Goal: Task Accomplishment & Management: Complete application form

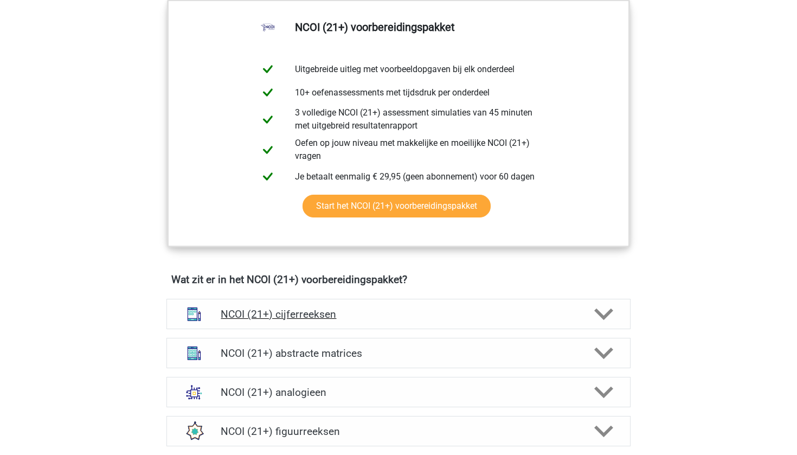
scroll to position [559, 0]
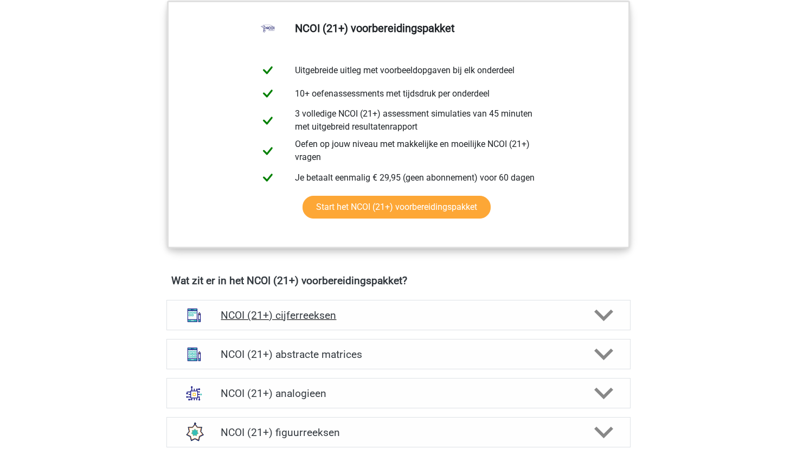
click at [488, 305] on div "NCOI (21+) cijferreeksen" at bounding box center [399, 315] width 464 height 30
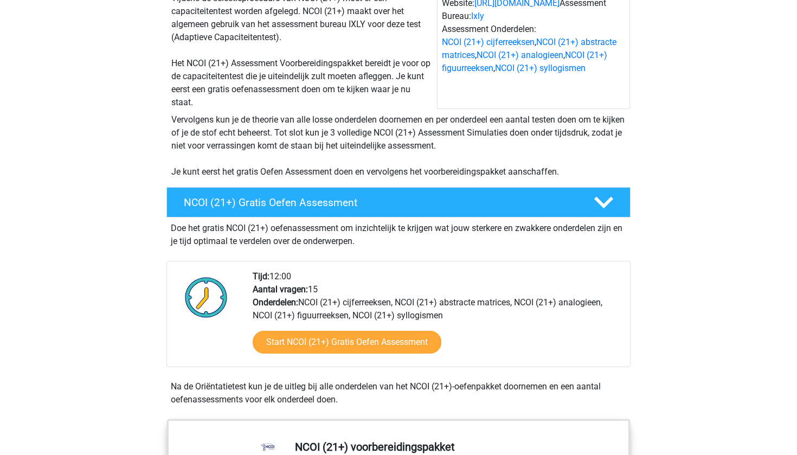
scroll to position [138, 0]
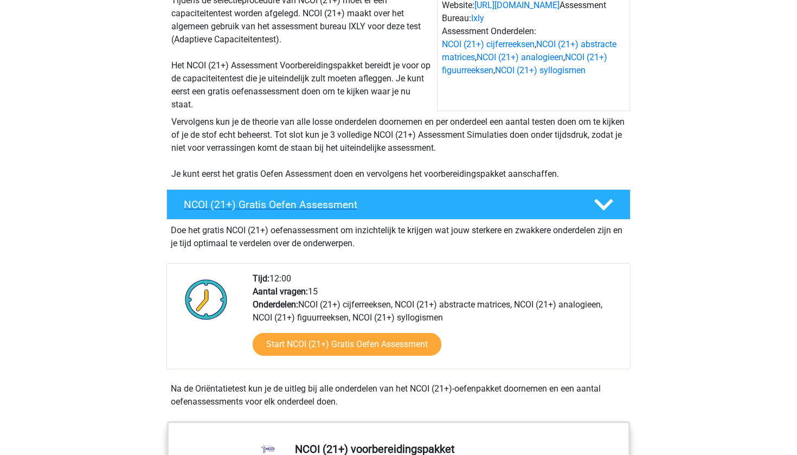
click at [314, 200] on h4 "NCOI (21+) Gratis Oefen Assessment" at bounding box center [380, 205] width 393 height 12
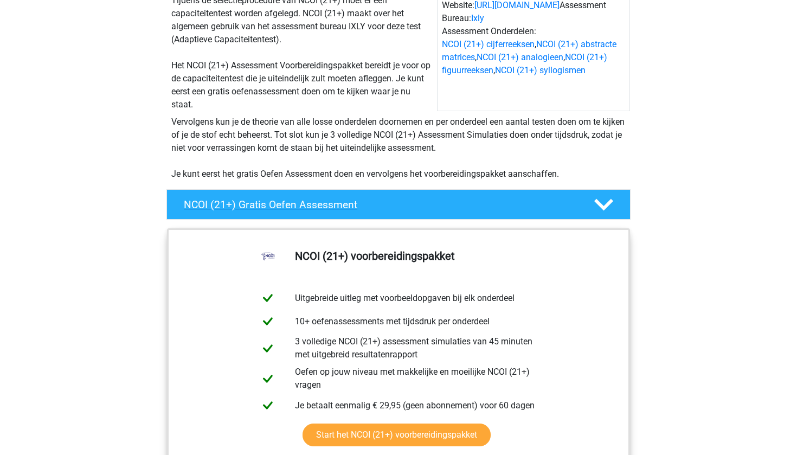
click at [592, 211] on div at bounding box center [603, 204] width 37 height 19
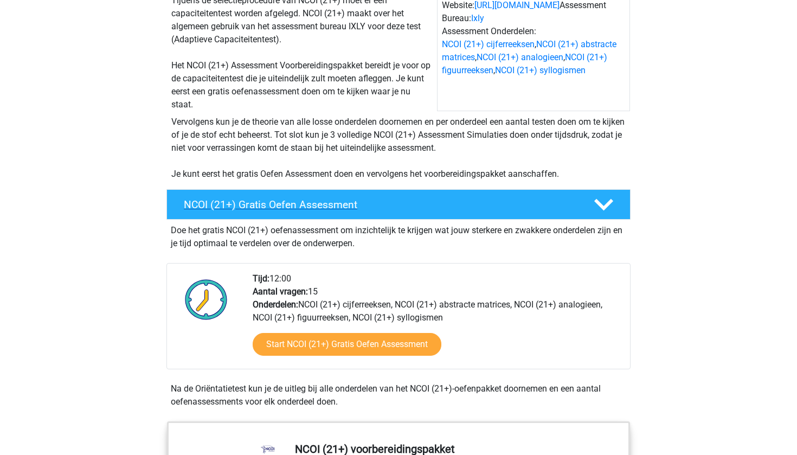
click at [602, 201] on icon at bounding box center [604, 204] width 19 height 19
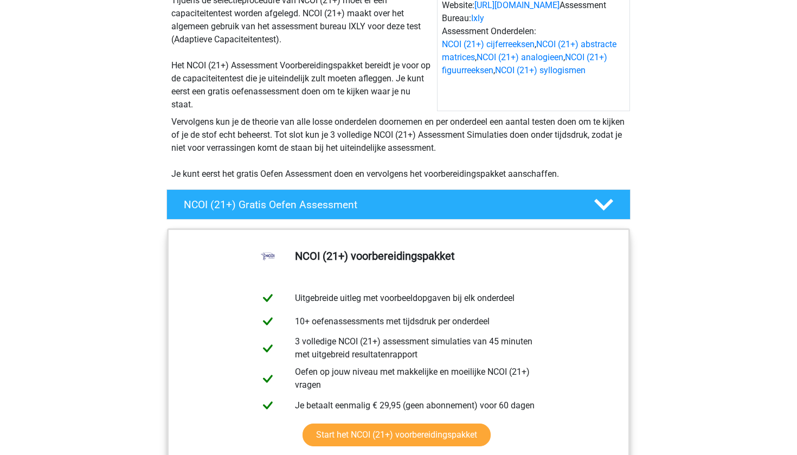
click at [541, 111] on div "Website: https://www.ncoi.nl/ Assessment Bureau: Ixly Assessment Onderdelen: NC…" at bounding box center [533, 52] width 193 height 117
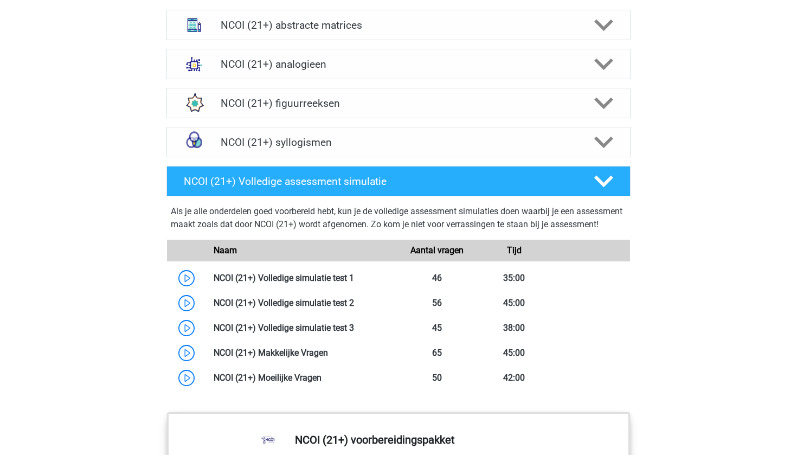
scroll to position [1378, 0]
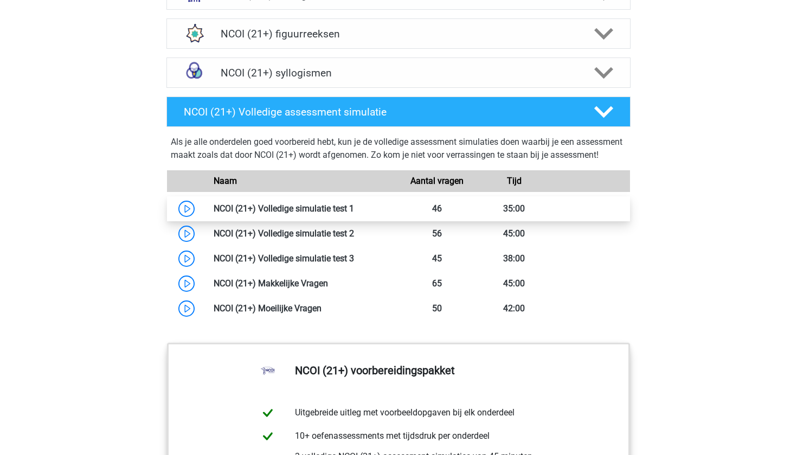
click at [354, 214] on link at bounding box center [354, 208] width 0 height 10
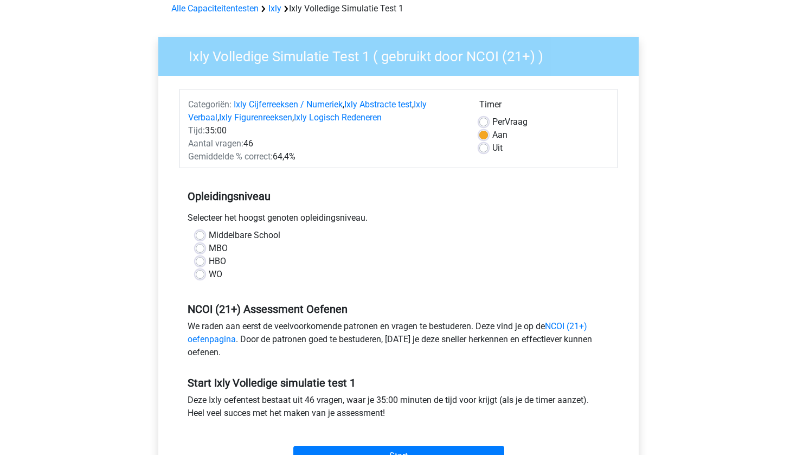
scroll to position [45, 0]
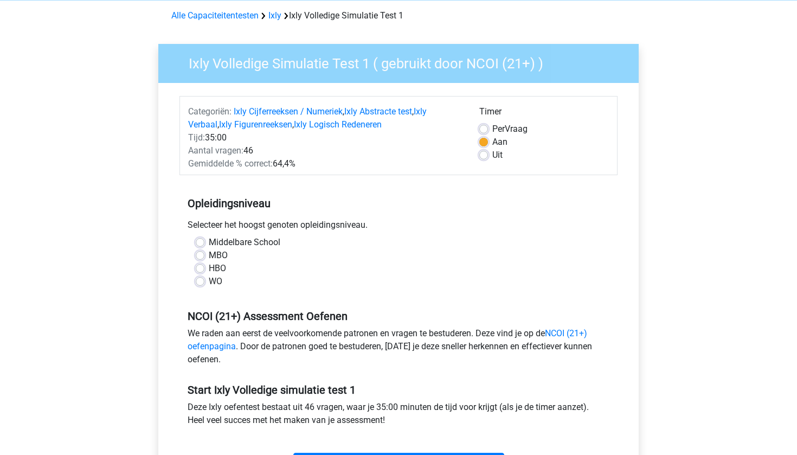
click at [209, 269] on label "HBO" at bounding box center [217, 268] width 17 height 13
click at [203, 269] on input "HBO" at bounding box center [200, 267] width 9 height 11
radio input "true"
click at [200, 237] on div "Middelbare School" at bounding box center [399, 242] width 406 height 13
click at [209, 240] on label "Middelbare School" at bounding box center [245, 242] width 72 height 13
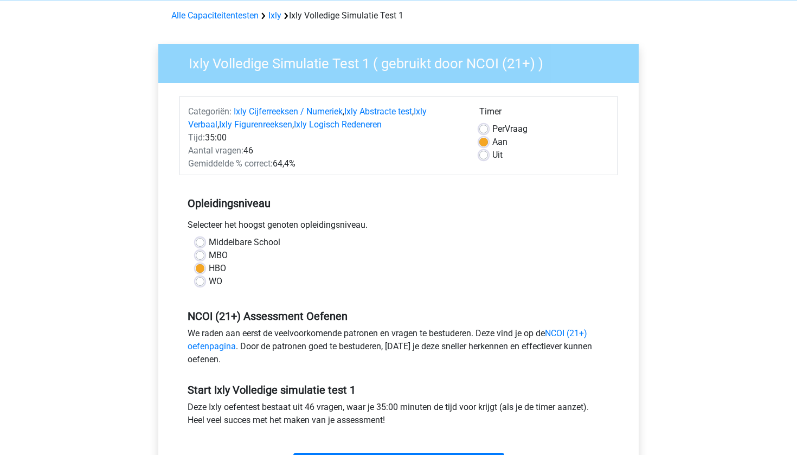
click at [200, 240] on input "Middelbare School" at bounding box center [200, 241] width 9 height 11
radio input "true"
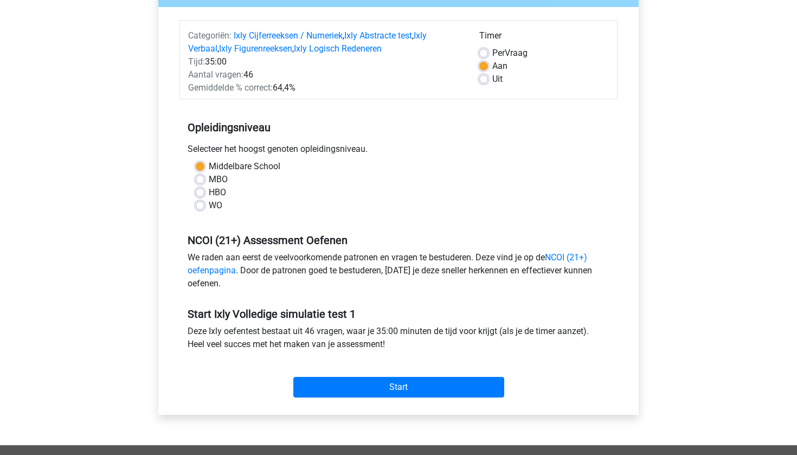
scroll to position [143, 0]
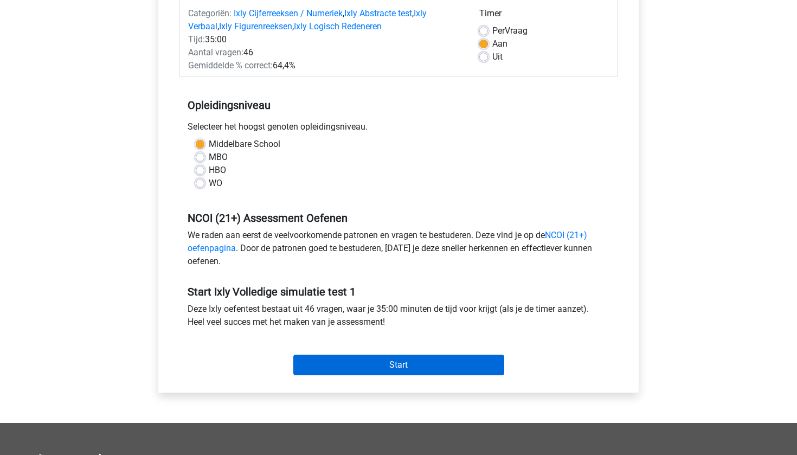
click at [482, 361] on input "Start" at bounding box center [398, 365] width 211 height 21
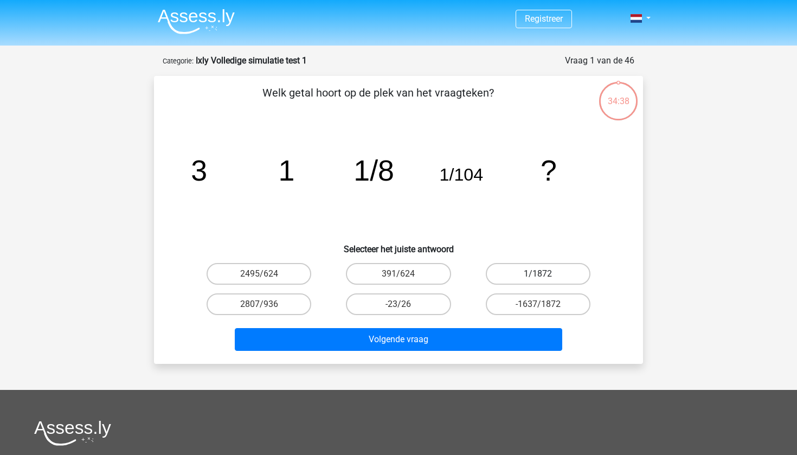
click at [567, 276] on label "1/1872" at bounding box center [538, 274] width 105 height 22
click at [545, 276] on input "1/1872" at bounding box center [541, 277] width 7 height 7
radio input "true"
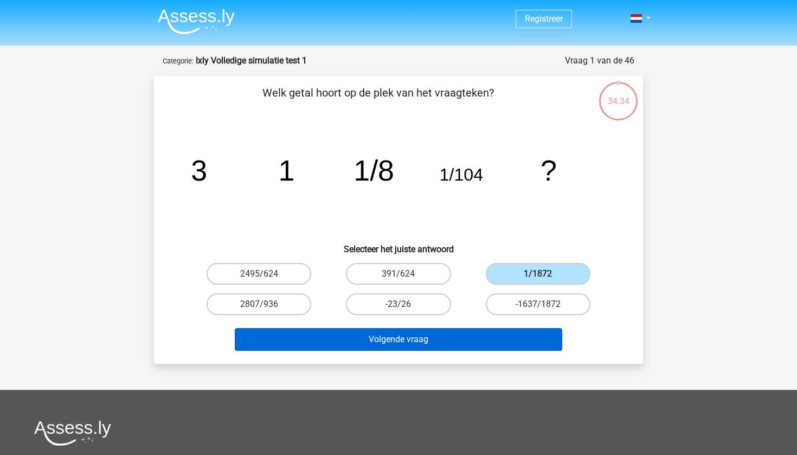
click at [413, 341] on button "Volgende vraag" at bounding box center [399, 339] width 328 height 23
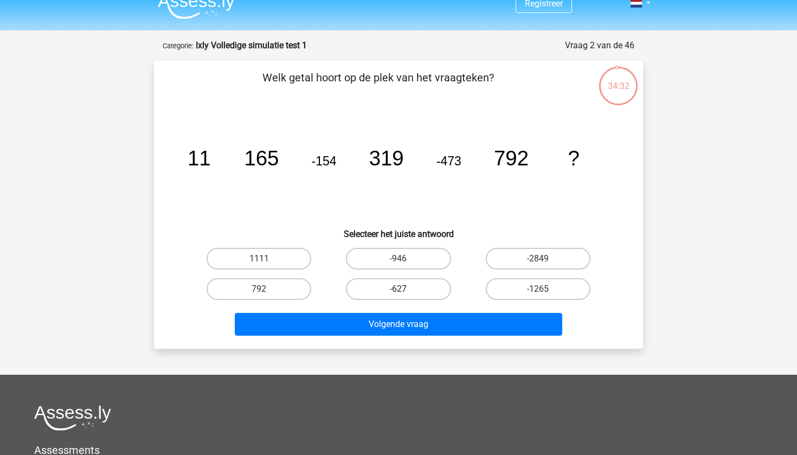
scroll to position [15, 0]
click at [506, 292] on label "-1265" at bounding box center [538, 290] width 105 height 22
click at [538, 292] on input "-1265" at bounding box center [541, 293] width 7 height 7
radio input "true"
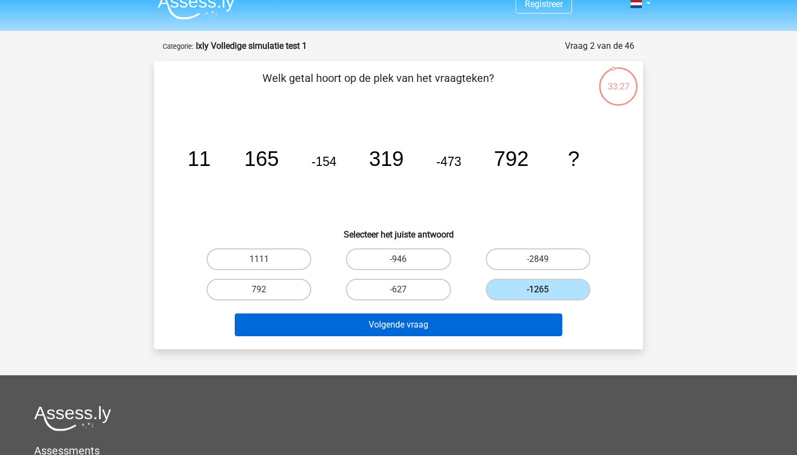
click at [494, 322] on button "Volgende vraag" at bounding box center [399, 325] width 328 height 23
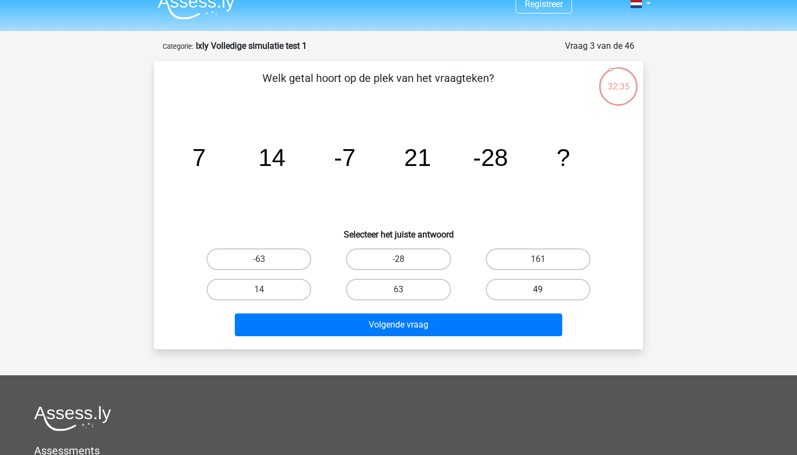
click at [551, 286] on label "49" at bounding box center [538, 290] width 105 height 22
click at [545, 290] on input "49" at bounding box center [541, 293] width 7 height 7
radio input "true"
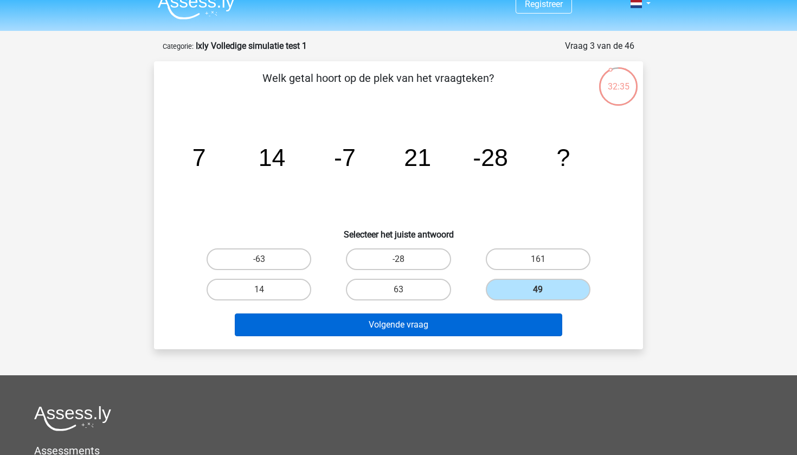
click at [533, 325] on button "Volgende vraag" at bounding box center [399, 325] width 328 height 23
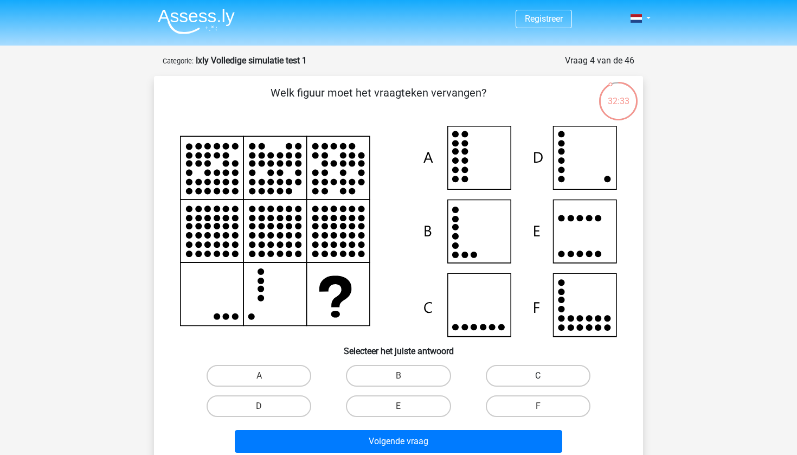
scroll to position [0, 0]
click at [574, 241] on icon at bounding box center [398, 231] width 437 height 211
click at [419, 401] on label "E" at bounding box center [398, 406] width 105 height 22
click at [406, 406] on input "E" at bounding box center [402, 409] width 7 height 7
radio input "true"
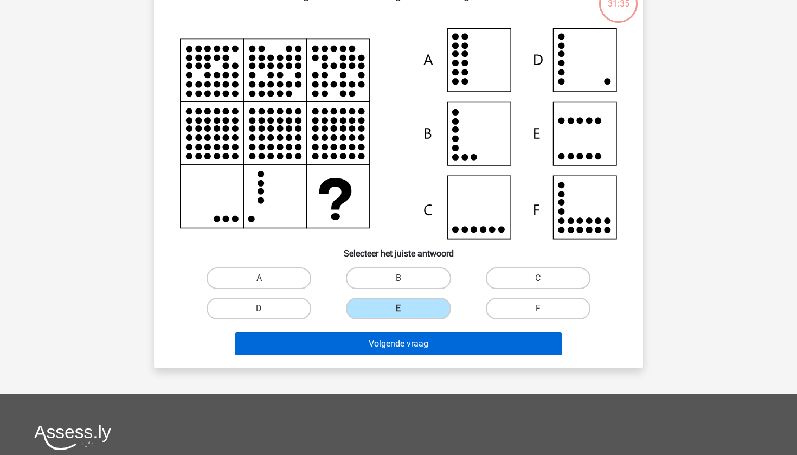
click at [447, 347] on button "Volgende vraag" at bounding box center [399, 344] width 328 height 23
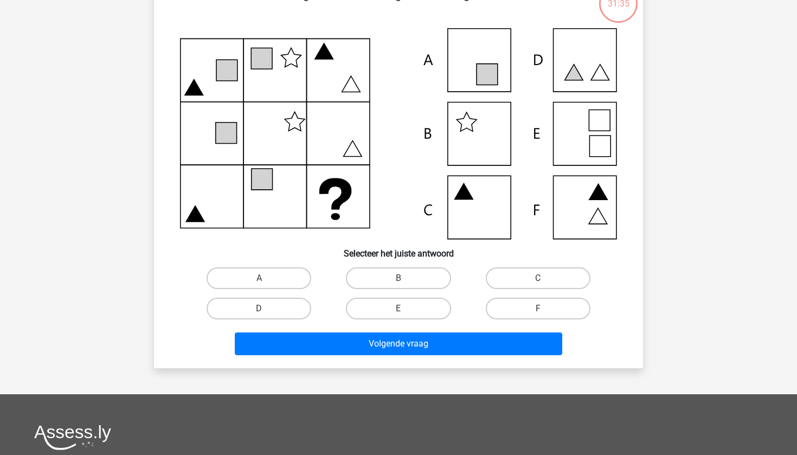
scroll to position [54, 0]
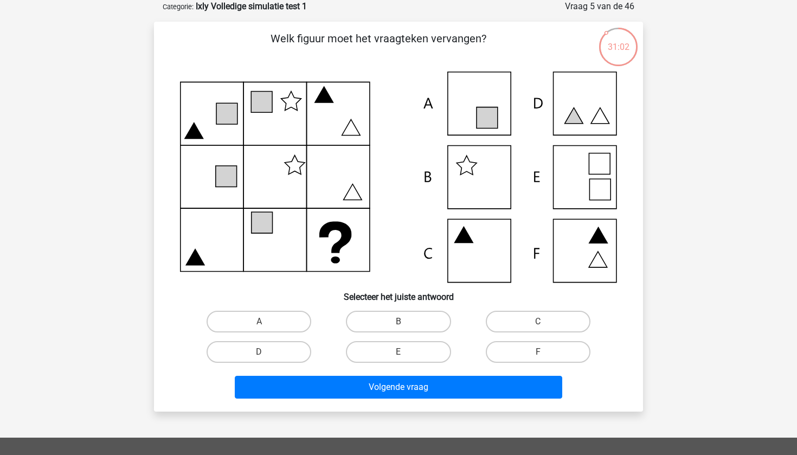
click at [470, 250] on icon at bounding box center [398, 177] width 437 height 211
click at [551, 315] on label "C" at bounding box center [538, 322] width 105 height 22
click at [545, 322] on input "C" at bounding box center [541, 325] width 7 height 7
radio input "true"
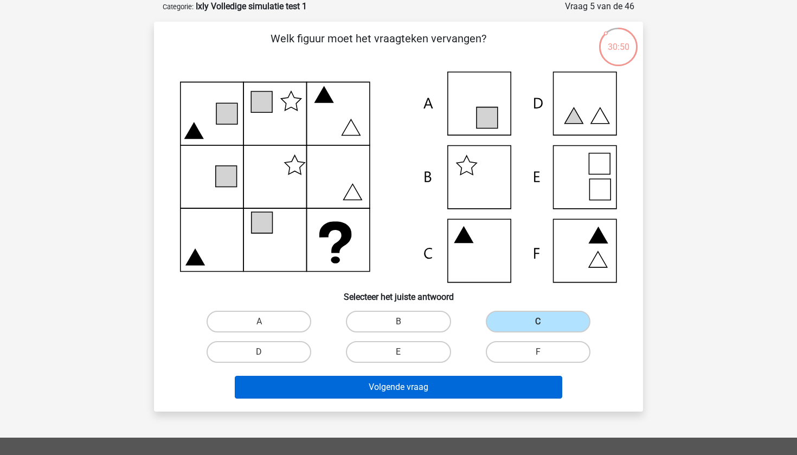
click at [510, 389] on button "Volgende vraag" at bounding box center [399, 387] width 328 height 23
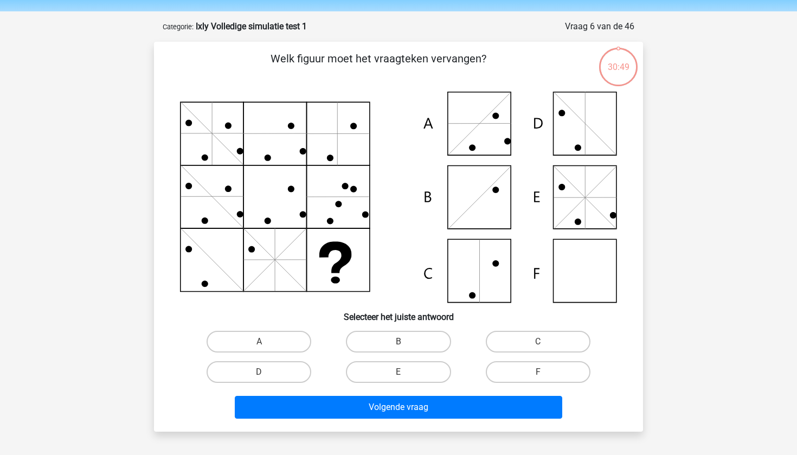
scroll to position [34, 0]
click at [401, 337] on label "B" at bounding box center [398, 342] width 105 height 22
click at [401, 342] on input "B" at bounding box center [402, 345] width 7 height 7
radio input "true"
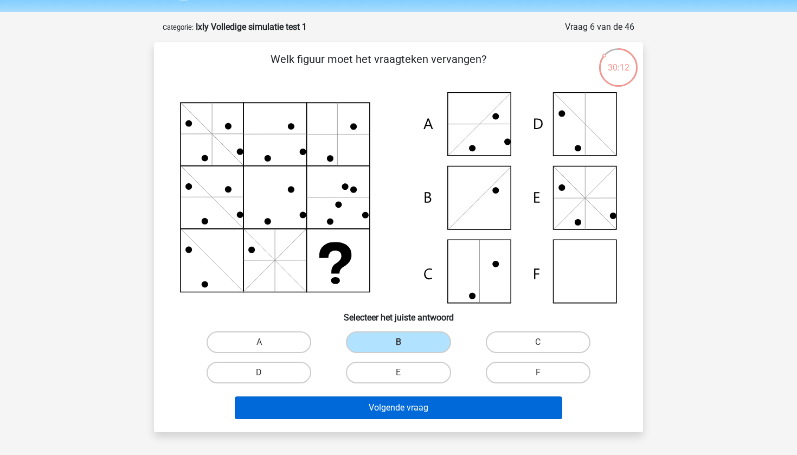
click at [405, 406] on button "Volgende vraag" at bounding box center [399, 408] width 328 height 23
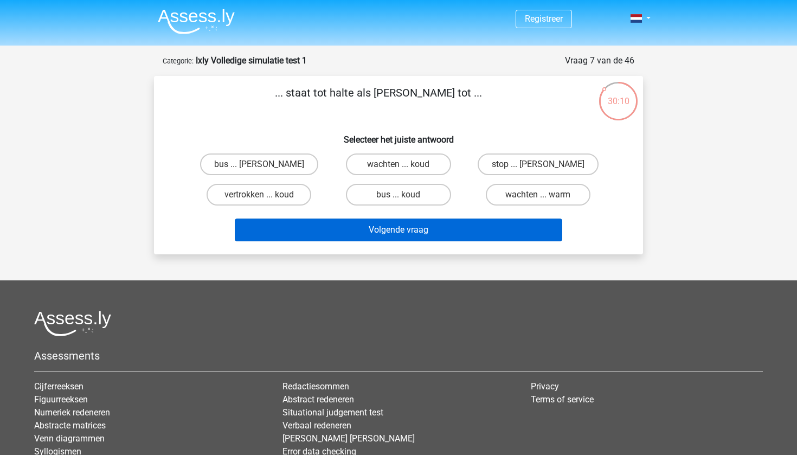
scroll to position [0, 0]
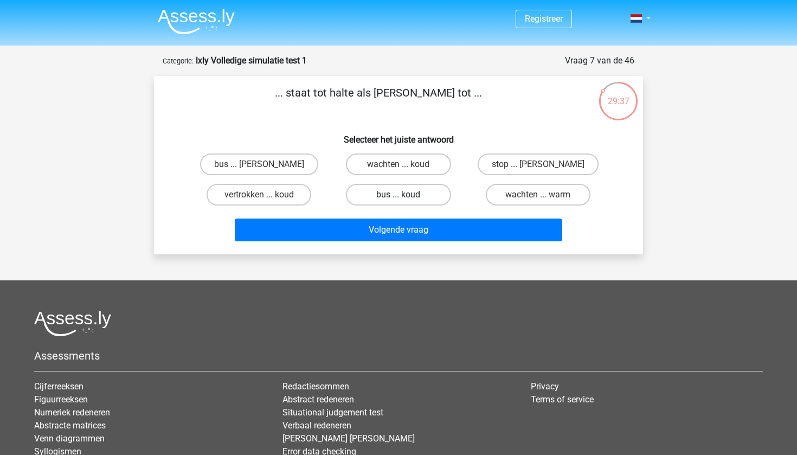
click at [390, 188] on label "bus ... koud" at bounding box center [398, 195] width 105 height 22
click at [399, 195] on input "bus ... koud" at bounding box center [402, 198] width 7 height 7
radio input "true"
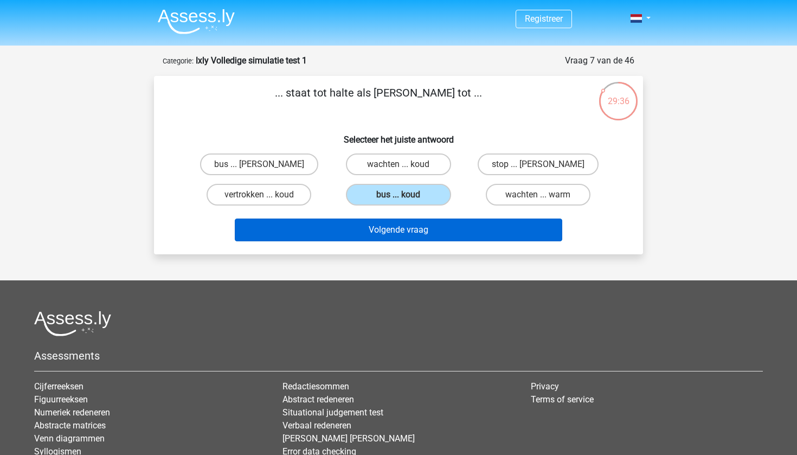
click at [383, 235] on button "Volgende vraag" at bounding box center [399, 230] width 328 height 23
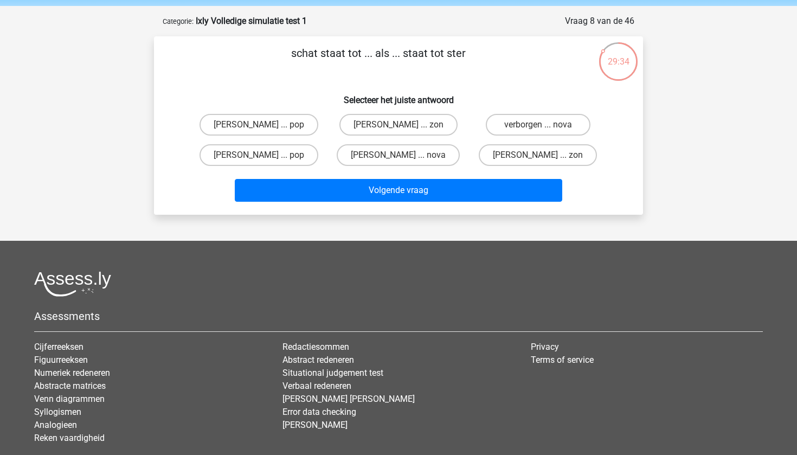
scroll to position [39, 0]
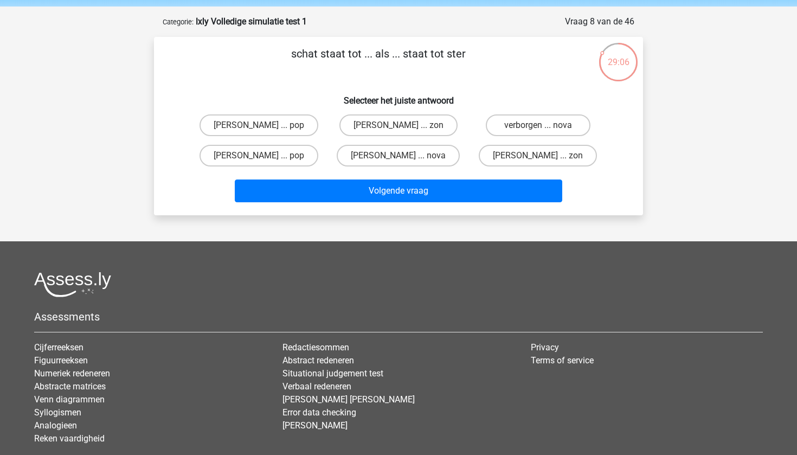
click at [540, 159] on input "kist ... zon" at bounding box center [541, 159] width 7 height 7
radio input "true"
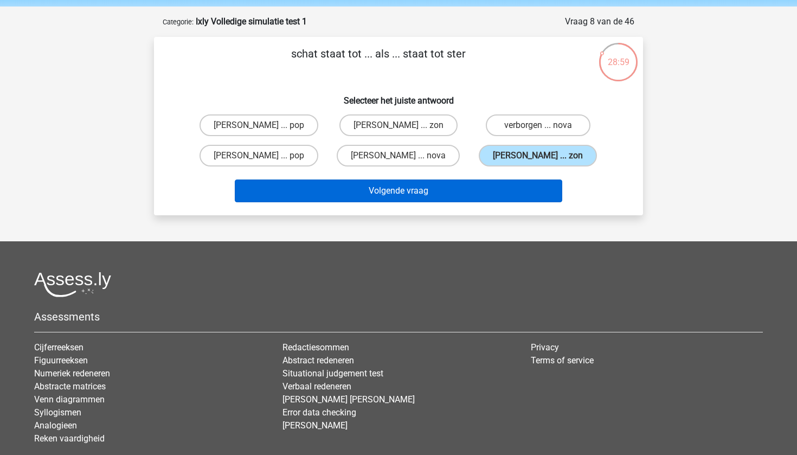
click at [487, 190] on button "Volgende vraag" at bounding box center [399, 191] width 328 height 23
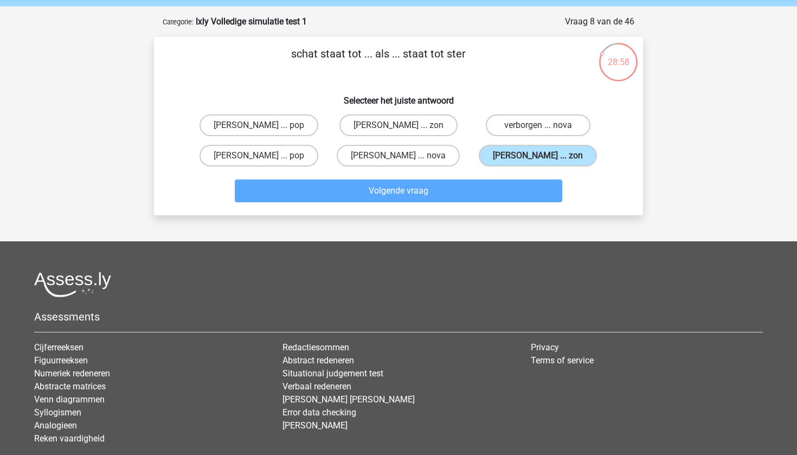
scroll to position [54, 0]
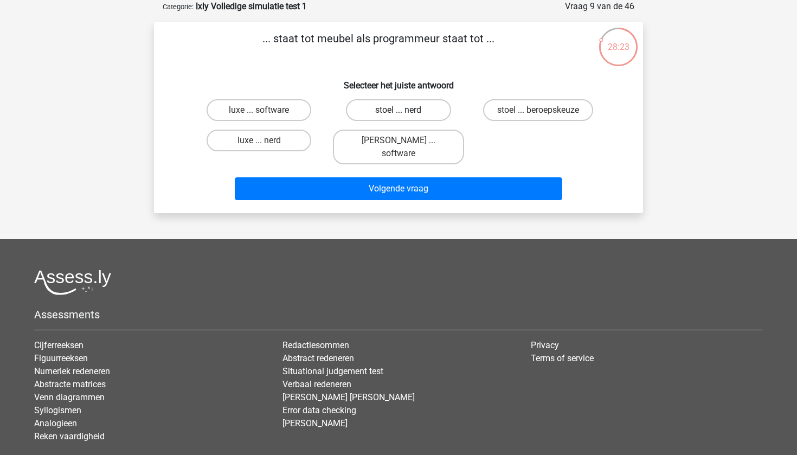
click at [396, 117] on label "stoel ... nerd" at bounding box center [398, 110] width 105 height 22
click at [399, 117] on input "stoel ... nerd" at bounding box center [402, 113] width 7 height 7
radio input "true"
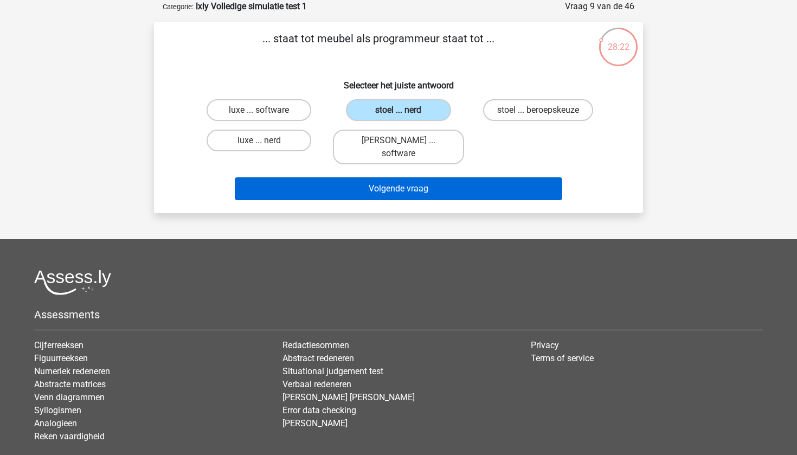
click at [384, 177] on button "Volgende vraag" at bounding box center [399, 188] width 328 height 23
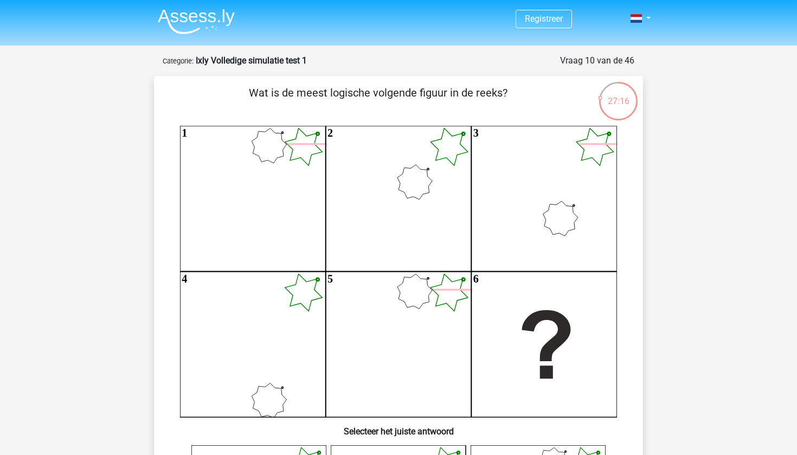
scroll to position [375, 0]
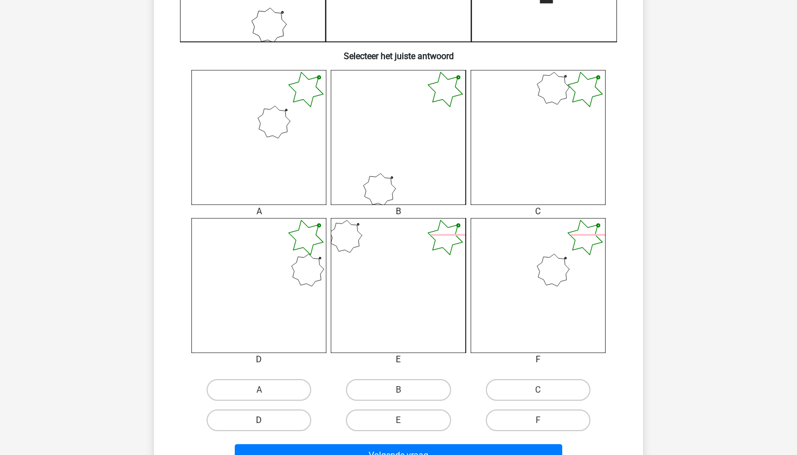
click at [298, 417] on label "D" at bounding box center [259, 421] width 105 height 22
click at [266, 420] on input "D" at bounding box center [262, 423] width 7 height 7
radio input "true"
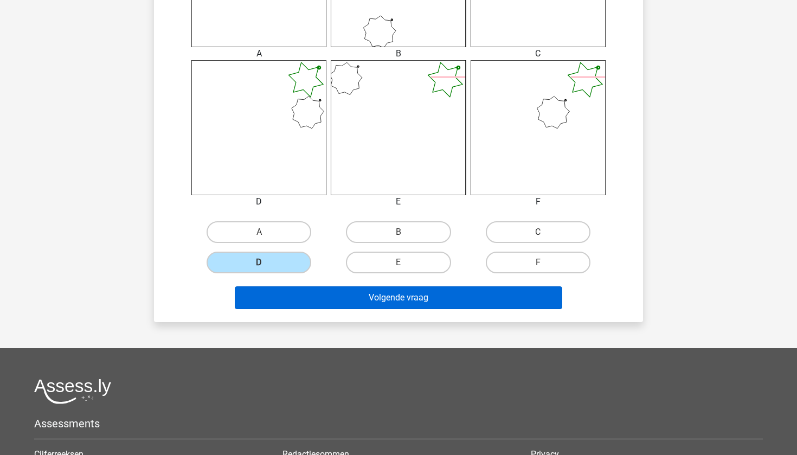
click at [391, 293] on button "Volgende vraag" at bounding box center [399, 297] width 328 height 23
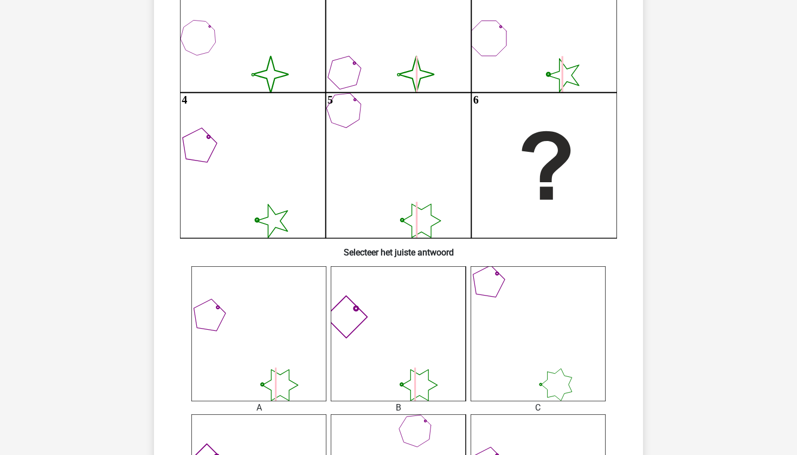
scroll to position [152, 0]
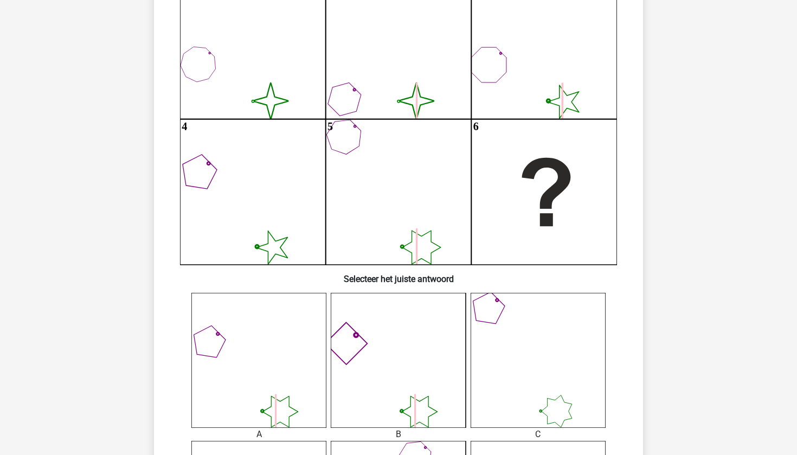
click at [541, 336] on icon at bounding box center [538, 360] width 135 height 135
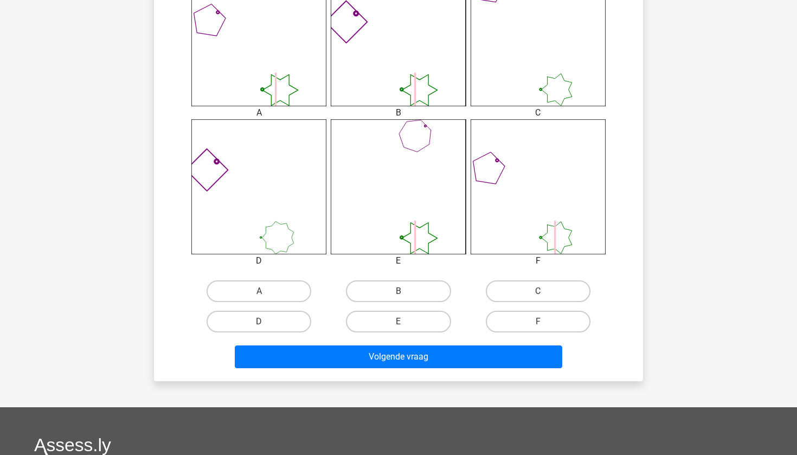
scroll to position [641, 0]
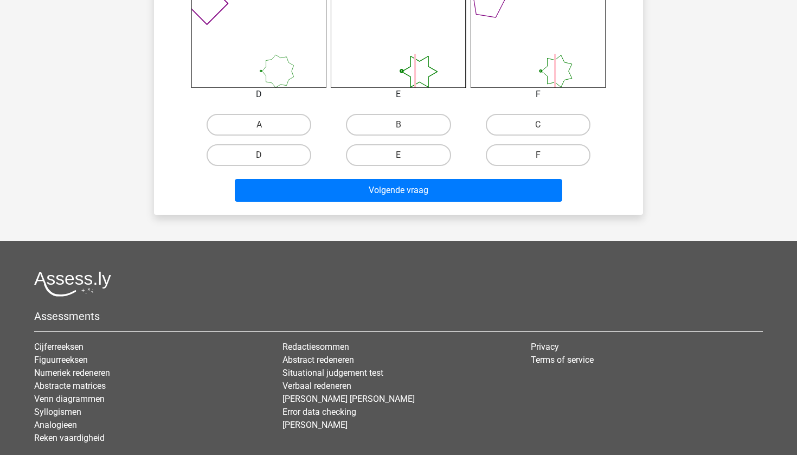
click at [539, 130] on input "C" at bounding box center [541, 128] width 7 height 7
radio input "true"
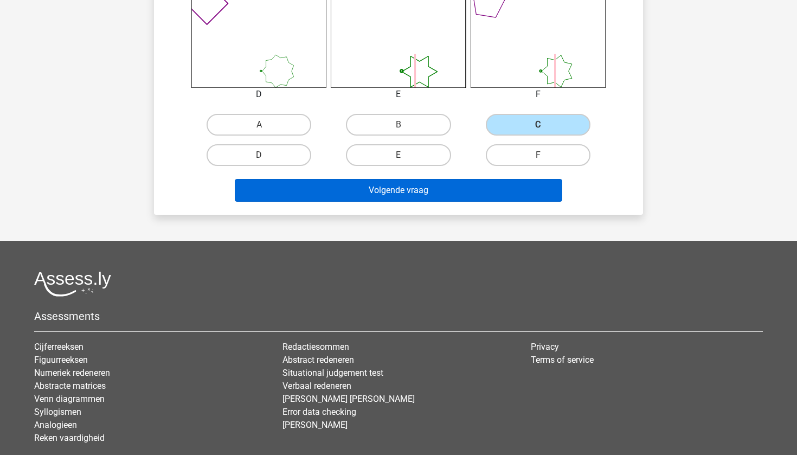
click at [508, 199] on button "Volgende vraag" at bounding box center [399, 190] width 328 height 23
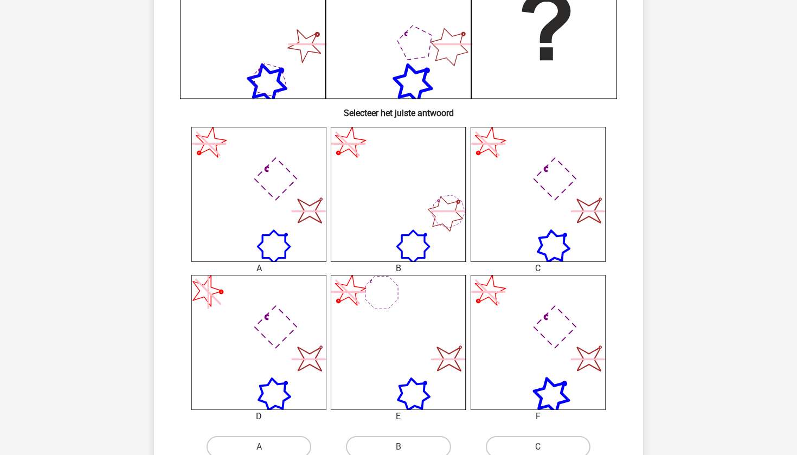
scroll to position [500, 0]
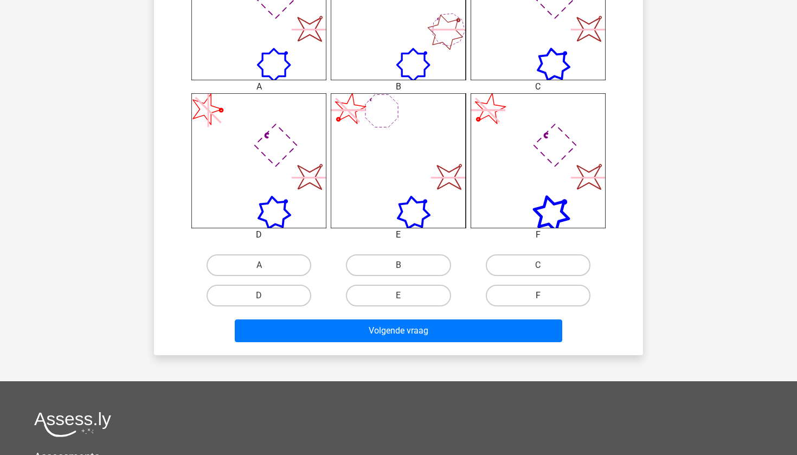
click at [531, 295] on label "F" at bounding box center [538, 296] width 105 height 22
click at [538, 296] on input "F" at bounding box center [541, 299] width 7 height 7
radio input "true"
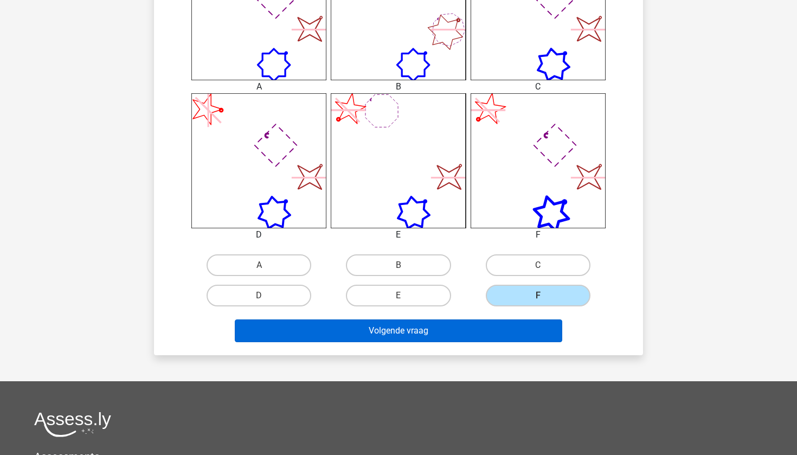
click at [511, 335] on button "Volgende vraag" at bounding box center [399, 330] width 328 height 23
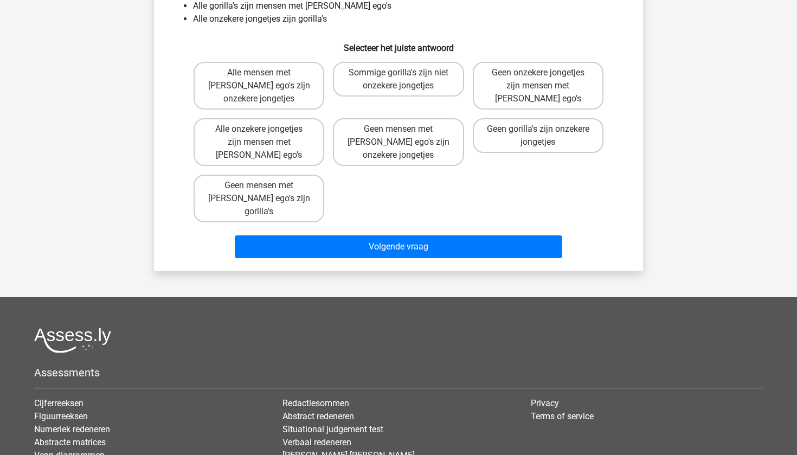
scroll to position [54, 0]
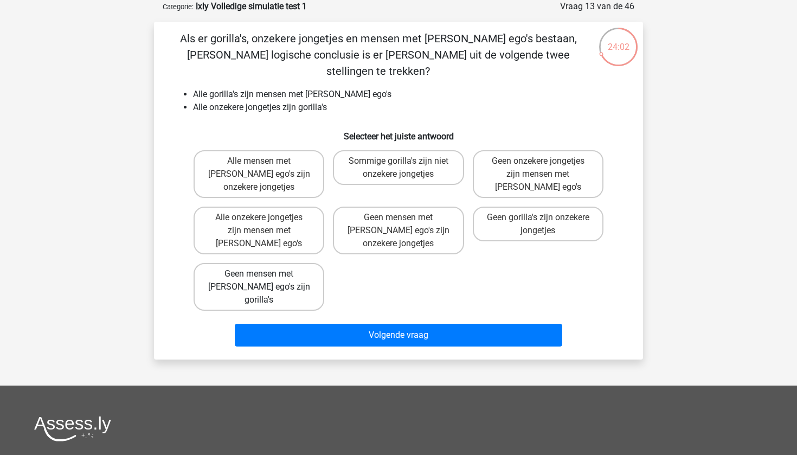
click at [303, 263] on label "Geen mensen met grote ego's zijn gorilla's" at bounding box center [259, 287] width 131 height 48
click at [266, 274] on input "Geen mensen met grote ego's zijn gorilla's" at bounding box center [262, 277] width 7 height 7
radio input "true"
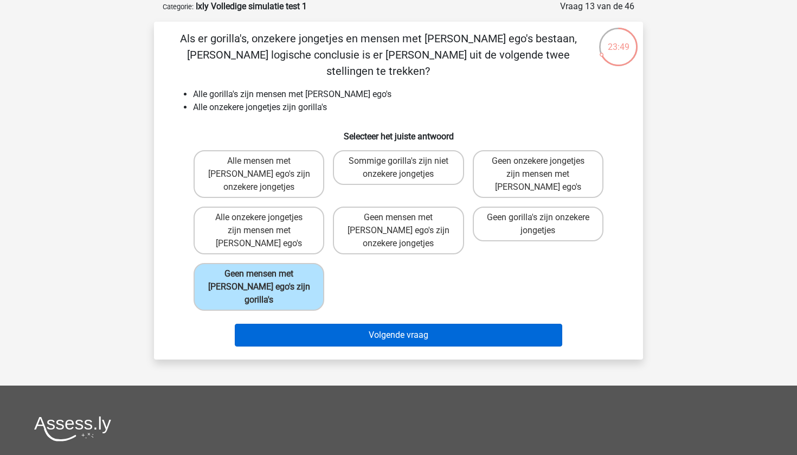
click at [401, 324] on button "Volgende vraag" at bounding box center [399, 335] width 328 height 23
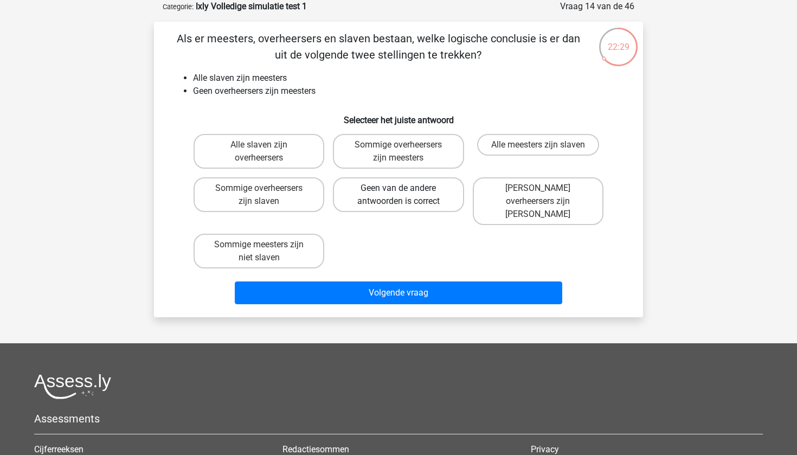
click at [416, 205] on label "Geen van de andere antwoorden is correct" at bounding box center [398, 194] width 131 height 35
click at [406, 195] on input "Geen van de andere antwoorden is correct" at bounding box center [402, 191] width 7 height 7
radio input "true"
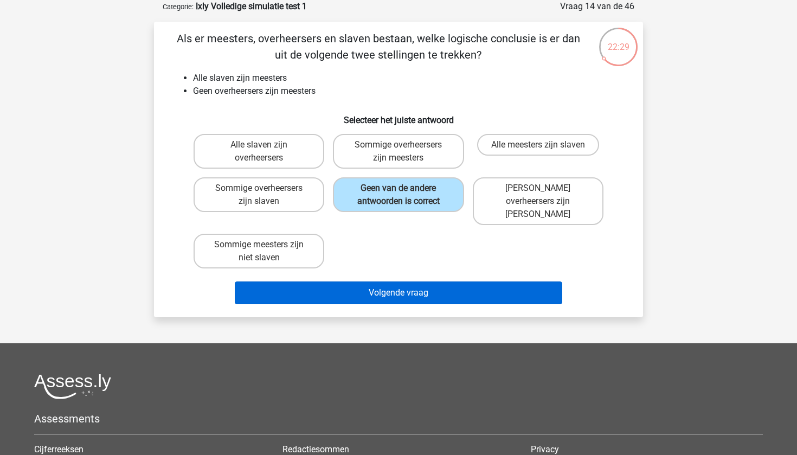
click at [419, 282] on button "Volgende vraag" at bounding box center [399, 293] width 328 height 23
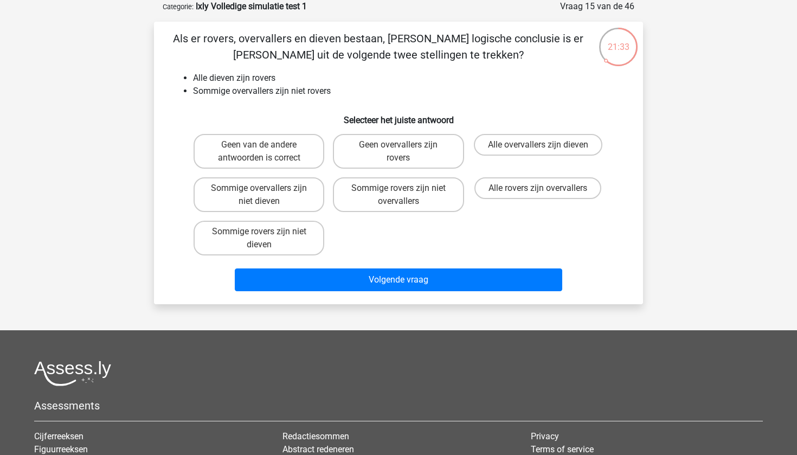
click at [265, 189] on input "Sommige overvallers zijn niet dieven" at bounding box center [262, 191] width 7 height 7
radio input "true"
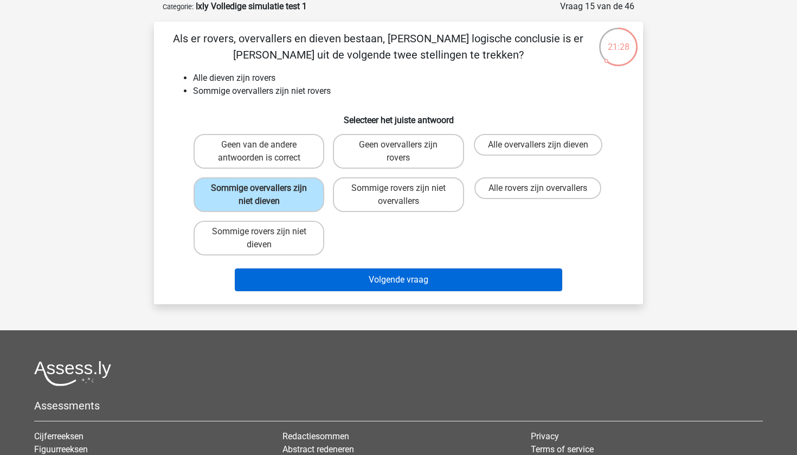
click at [317, 278] on button "Volgende vraag" at bounding box center [399, 280] width 328 height 23
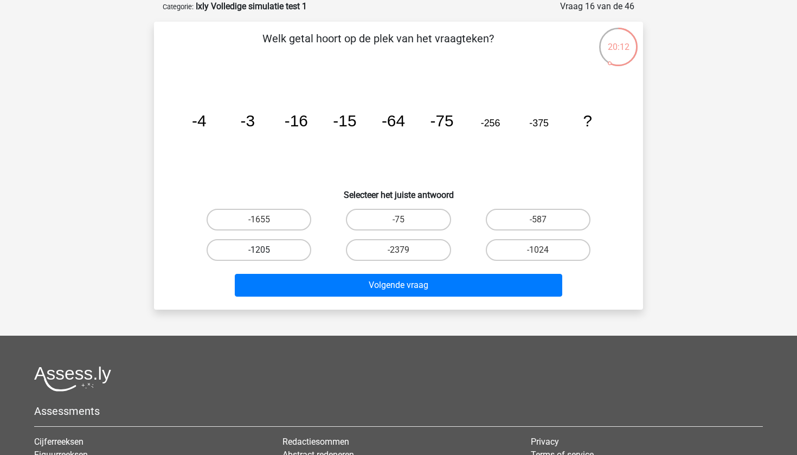
click at [276, 247] on label "-1205" at bounding box center [259, 250] width 105 height 22
click at [266, 250] on input "-1205" at bounding box center [262, 253] width 7 height 7
radio input "true"
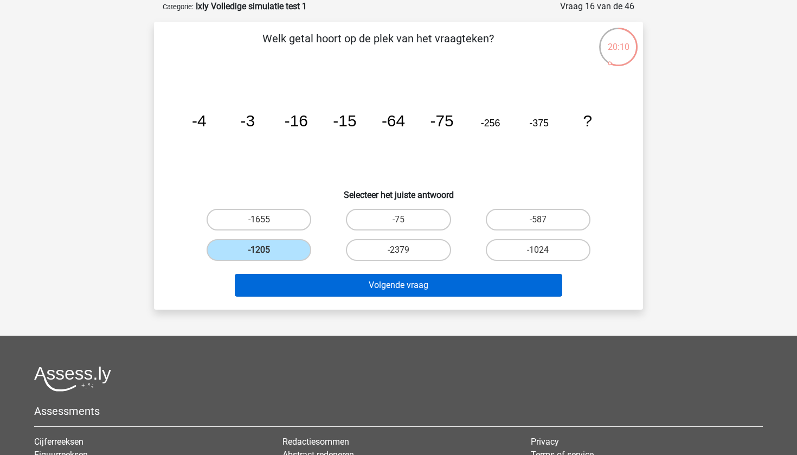
click at [321, 287] on button "Volgende vraag" at bounding box center [399, 285] width 328 height 23
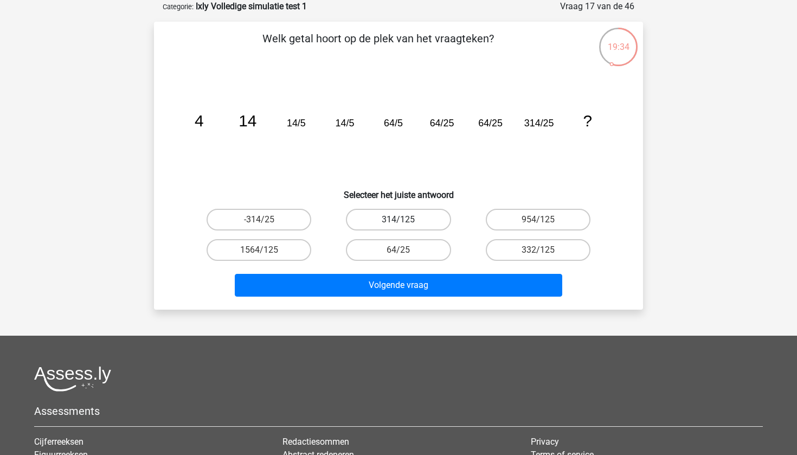
click at [420, 221] on label "314/125" at bounding box center [398, 220] width 105 height 22
click at [406, 221] on input "314/125" at bounding box center [402, 223] width 7 height 7
radio input "true"
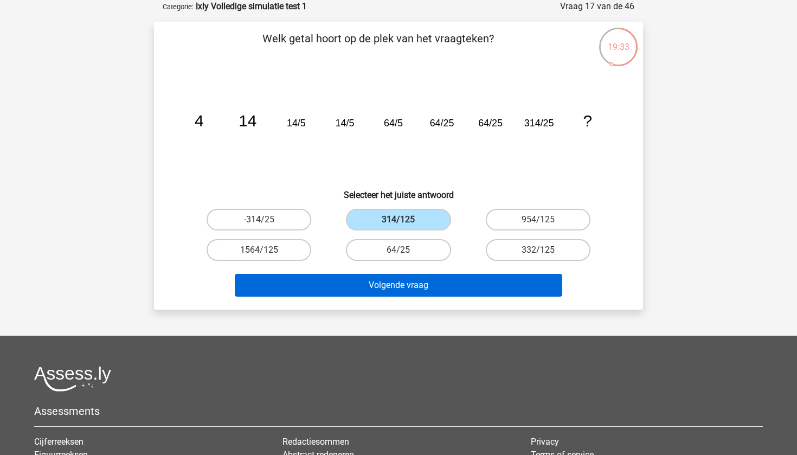
click at [412, 296] on button "Volgende vraag" at bounding box center [399, 285] width 328 height 23
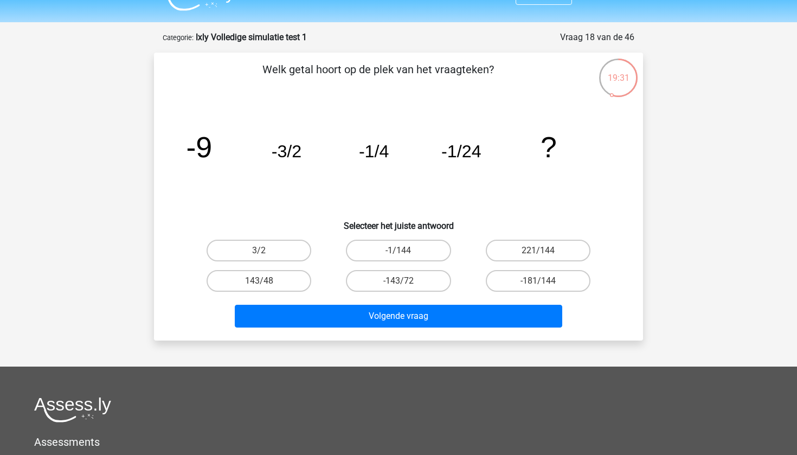
scroll to position [16, 0]
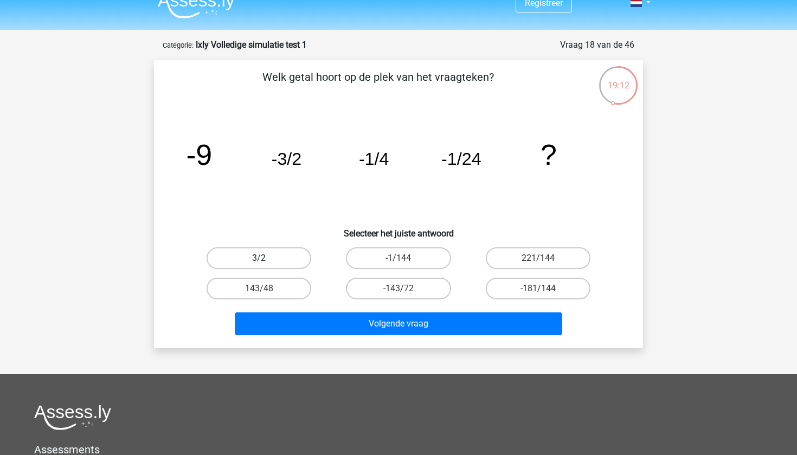
click at [305, 257] on label "3/2" at bounding box center [259, 258] width 105 height 22
click at [266, 258] on input "3/2" at bounding box center [262, 261] width 7 height 7
radio input "true"
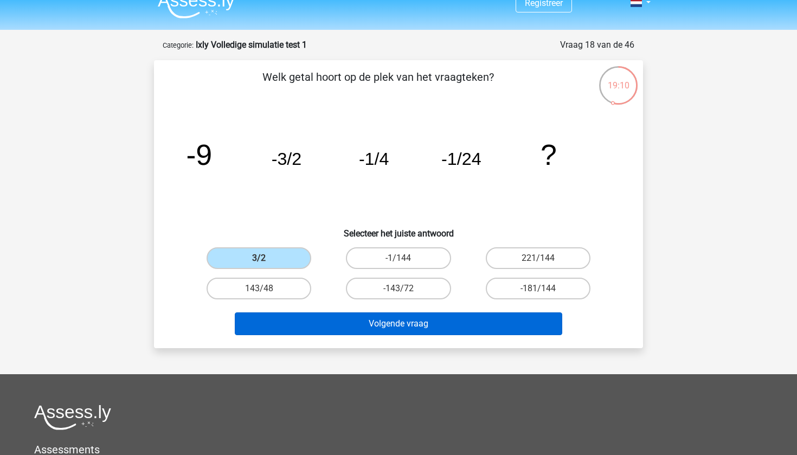
click at [379, 315] on button "Volgende vraag" at bounding box center [399, 323] width 328 height 23
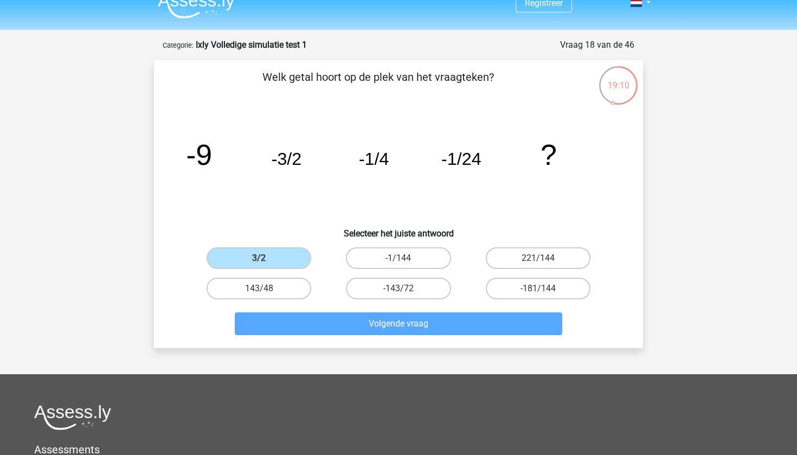
scroll to position [54, 0]
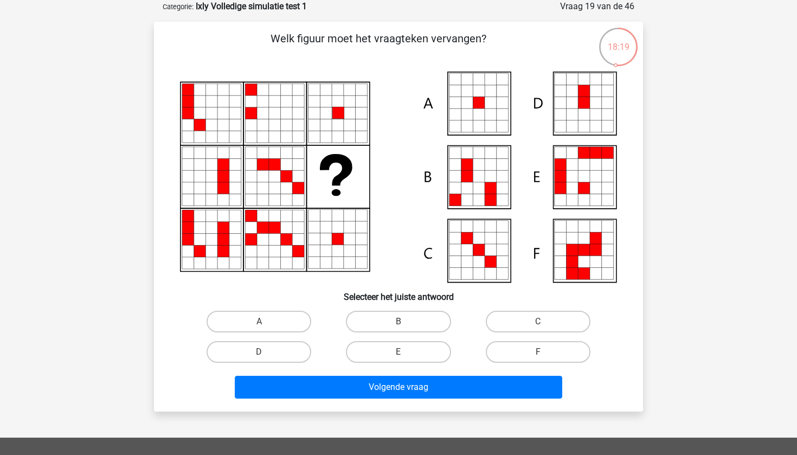
click at [278, 309] on div "A" at bounding box center [258, 321] width 139 height 30
click at [278, 316] on label "A" at bounding box center [259, 322] width 105 height 22
click at [266, 322] on input "A" at bounding box center [262, 325] width 7 height 7
radio input "true"
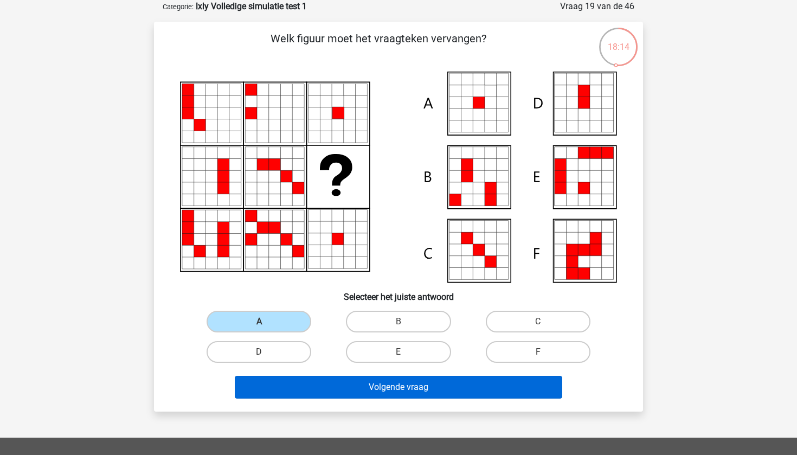
click at [328, 385] on button "Volgende vraag" at bounding box center [399, 387] width 328 height 23
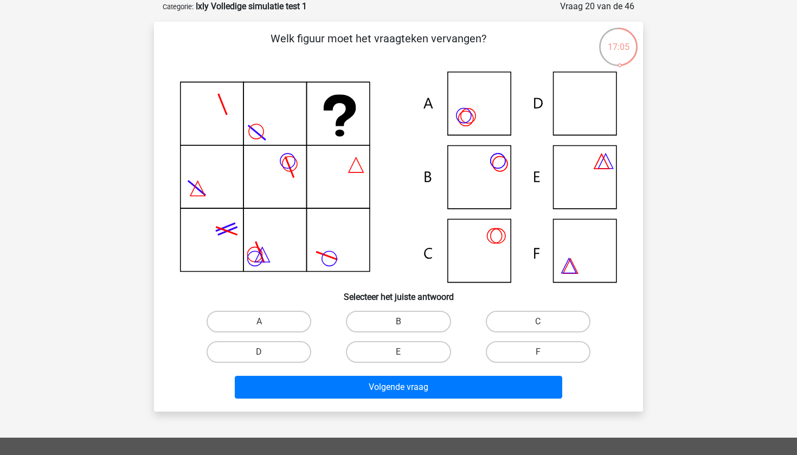
click at [605, 182] on icon at bounding box center [398, 177] width 437 height 211
click at [400, 353] on input "E" at bounding box center [402, 355] width 7 height 7
radio input "true"
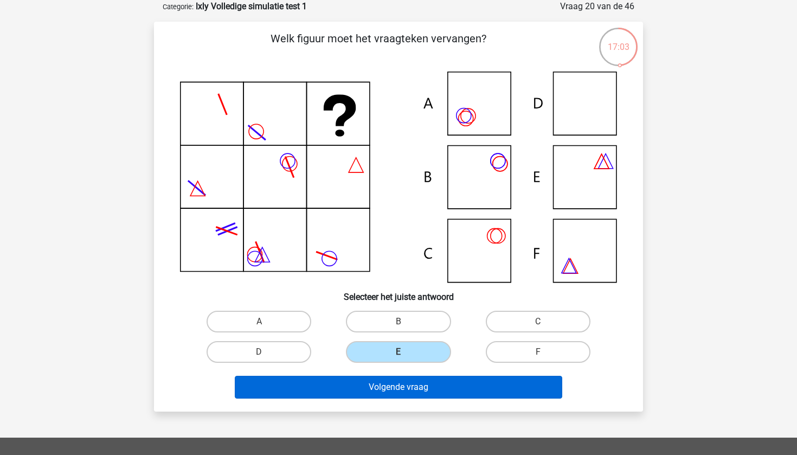
click at [413, 387] on button "Volgende vraag" at bounding box center [399, 387] width 328 height 23
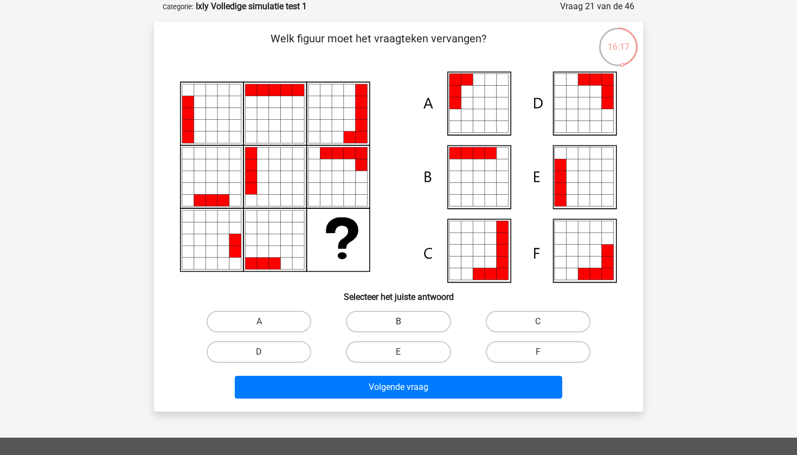
click at [417, 319] on label "B" at bounding box center [398, 322] width 105 height 22
click at [406, 322] on input "B" at bounding box center [402, 325] width 7 height 7
radio input "true"
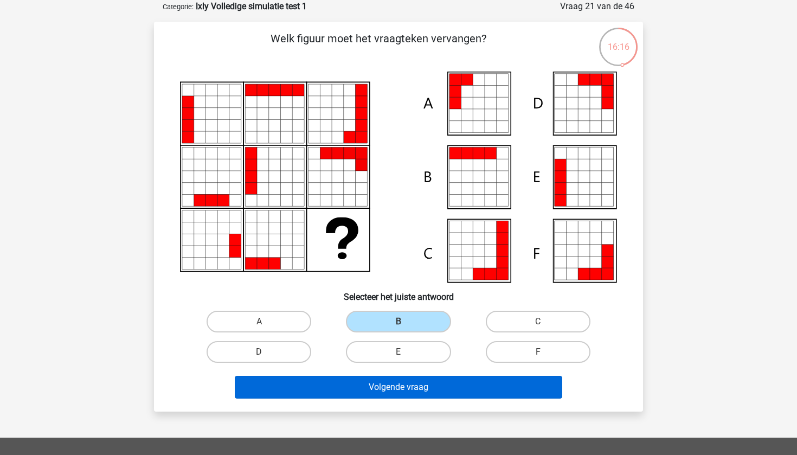
click at [412, 393] on button "Volgende vraag" at bounding box center [399, 387] width 328 height 23
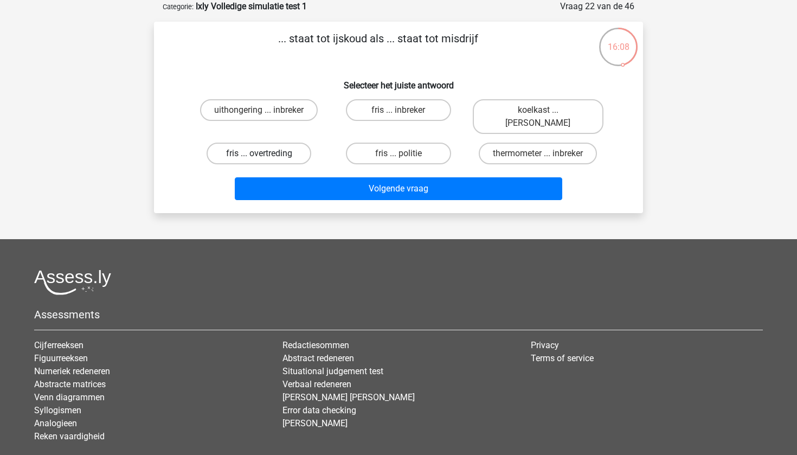
click at [283, 143] on label "fris ... overtreding" at bounding box center [259, 154] width 105 height 22
click at [266, 154] on input "fris ... overtreding" at bounding box center [262, 157] width 7 height 7
radio input "true"
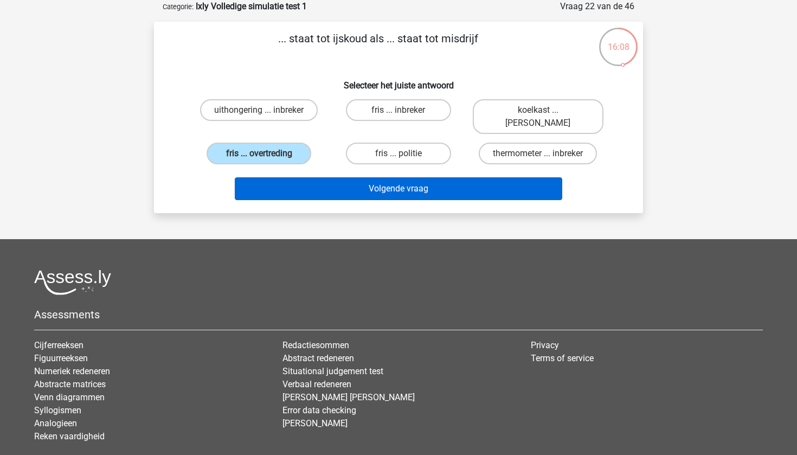
click at [299, 177] on button "Volgende vraag" at bounding box center [399, 188] width 328 height 23
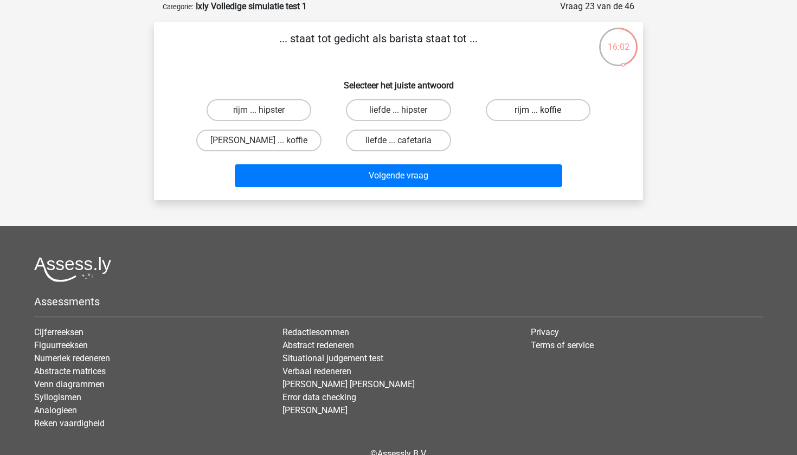
click at [535, 113] on label "rijm ... koffie" at bounding box center [538, 110] width 105 height 22
click at [538, 113] on input "rijm ... koffie" at bounding box center [541, 113] width 7 height 7
radio input "true"
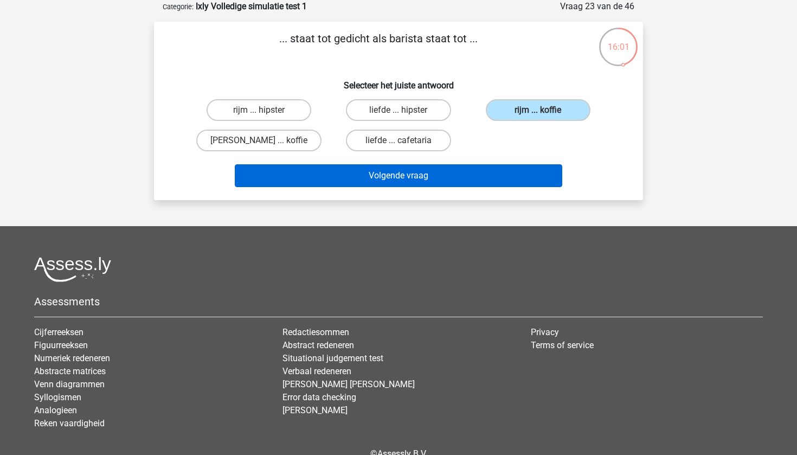
click at [500, 177] on button "Volgende vraag" at bounding box center [399, 175] width 328 height 23
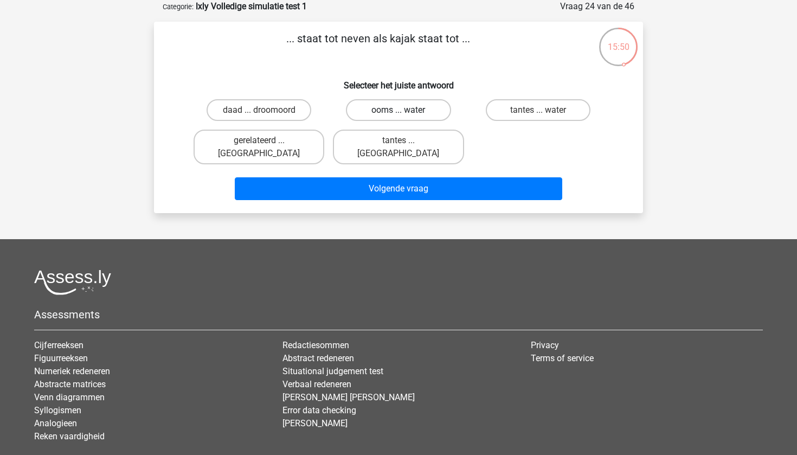
click at [419, 106] on label "ooms ... water" at bounding box center [398, 110] width 105 height 22
click at [406, 110] on input "ooms ... water" at bounding box center [402, 113] width 7 height 7
radio input "true"
click at [534, 107] on label "tantes ... water" at bounding box center [538, 110] width 105 height 22
click at [538, 110] on input "tantes ... water" at bounding box center [541, 113] width 7 height 7
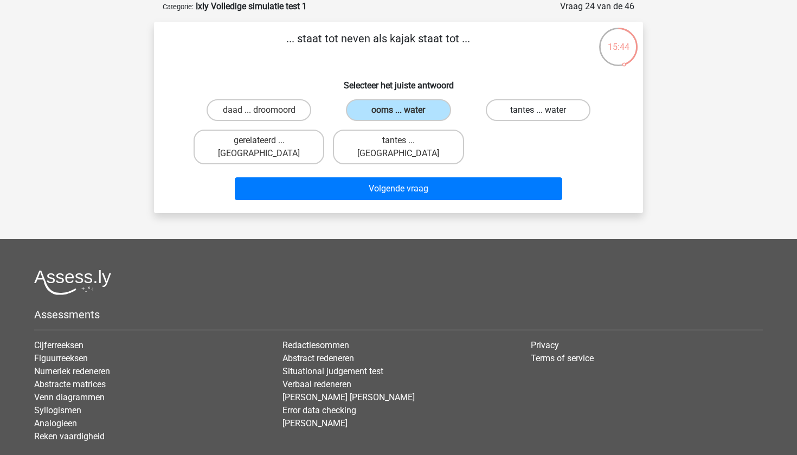
radio input "true"
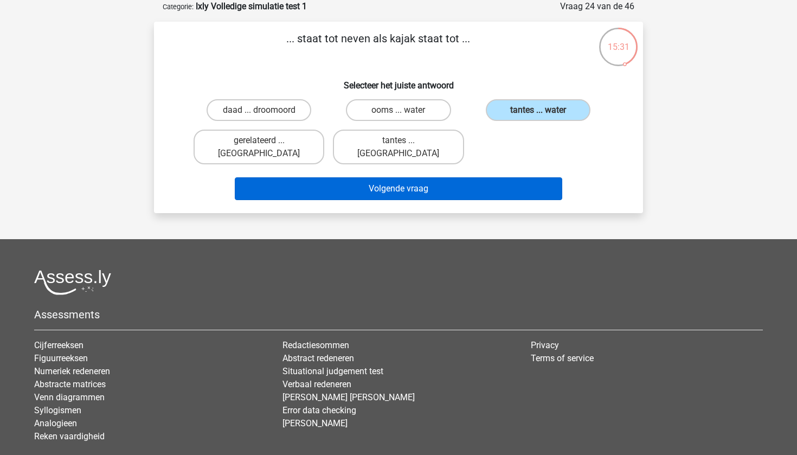
click at [488, 177] on button "Volgende vraag" at bounding box center [399, 188] width 328 height 23
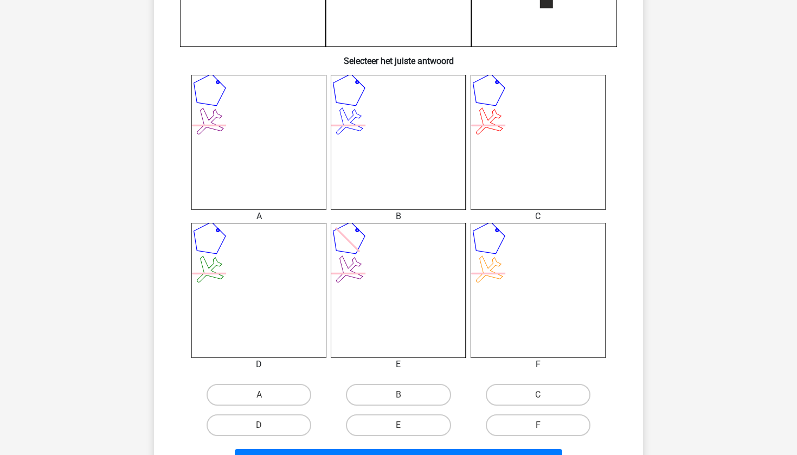
scroll to position [380, 0]
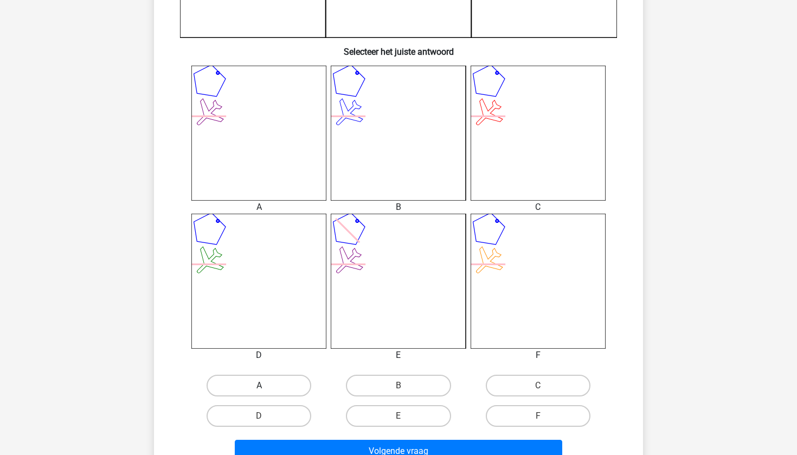
click at [296, 384] on label "A" at bounding box center [259, 386] width 105 height 22
click at [266, 386] on input "A" at bounding box center [262, 389] width 7 height 7
radio input "true"
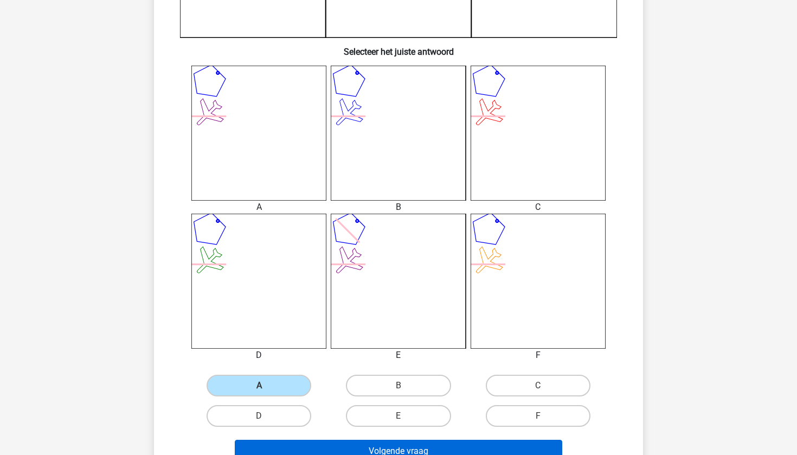
click at [348, 446] on button "Volgende vraag" at bounding box center [399, 451] width 328 height 23
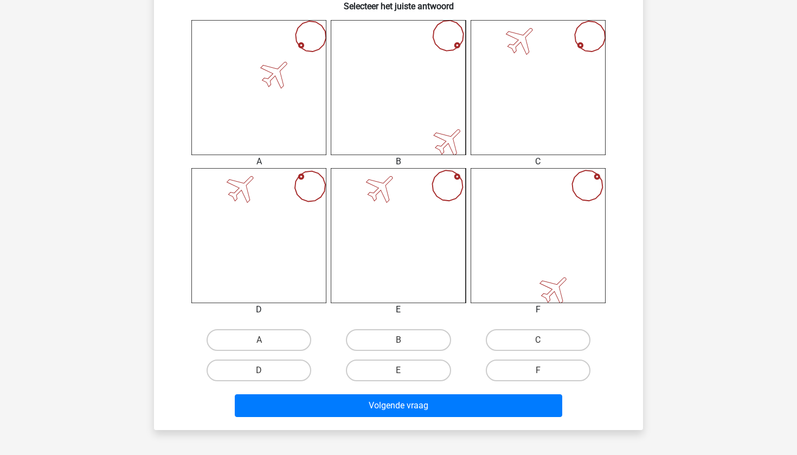
scroll to position [426, 0]
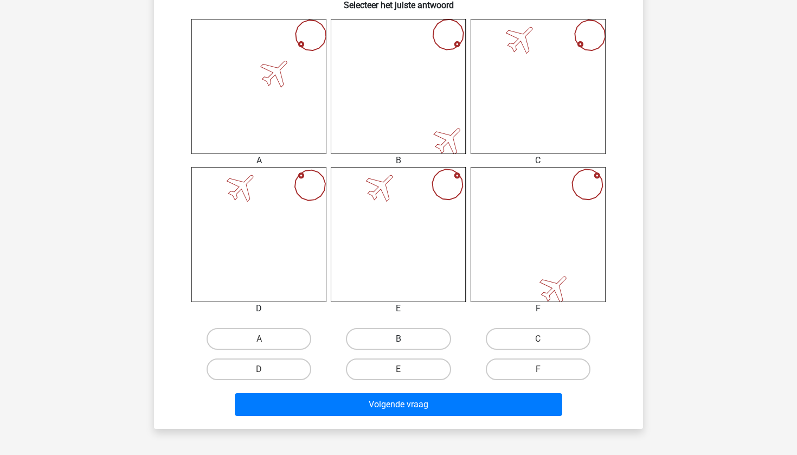
click at [414, 334] on label "B" at bounding box center [398, 339] width 105 height 22
click at [406, 339] on input "B" at bounding box center [402, 342] width 7 height 7
radio input "true"
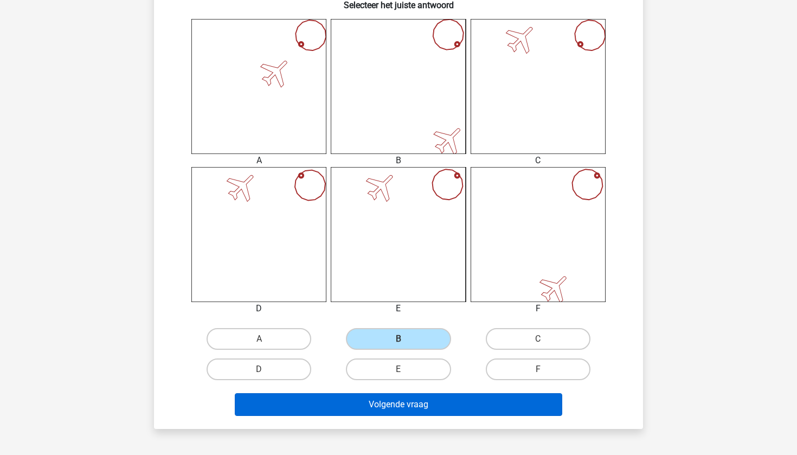
click at [416, 401] on button "Volgende vraag" at bounding box center [399, 404] width 328 height 23
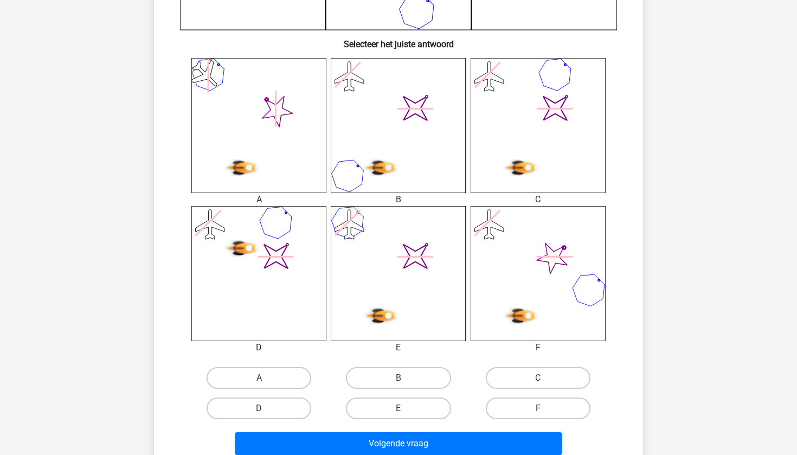
scroll to position [562, 0]
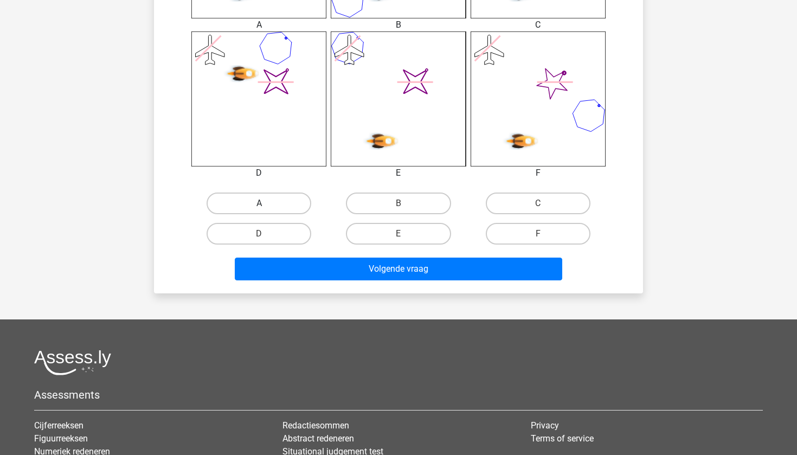
click at [276, 203] on label "A" at bounding box center [259, 204] width 105 height 22
click at [266, 203] on input "A" at bounding box center [262, 206] width 7 height 7
radio input "true"
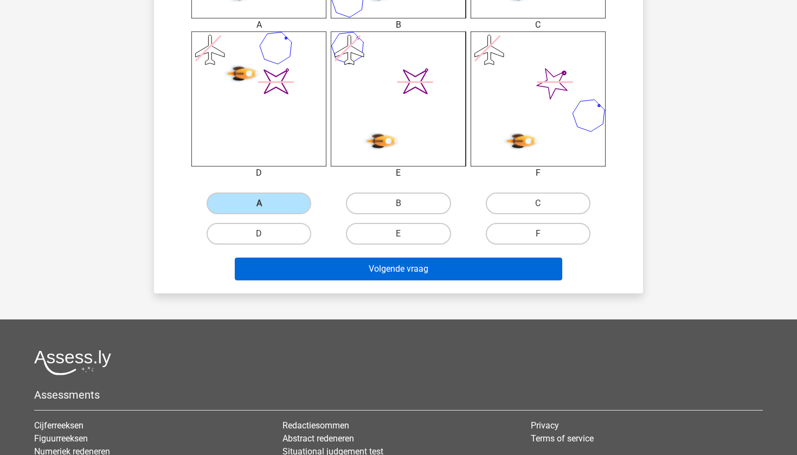
click at [308, 268] on button "Volgende vraag" at bounding box center [399, 269] width 328 height 23
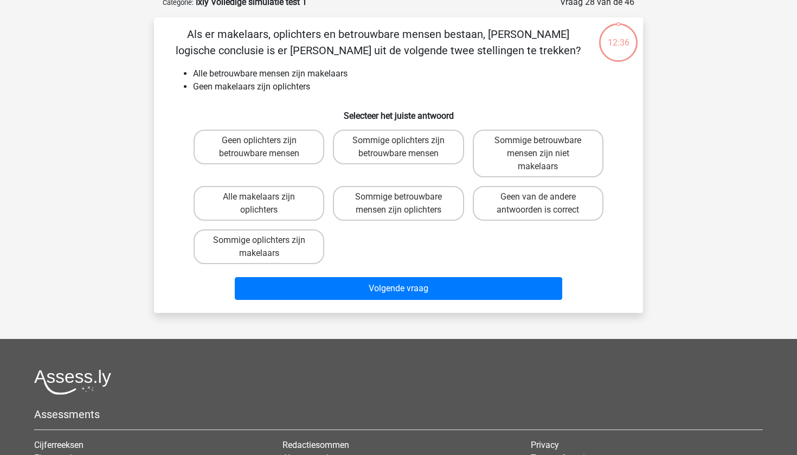
scroll to position [54, 0]
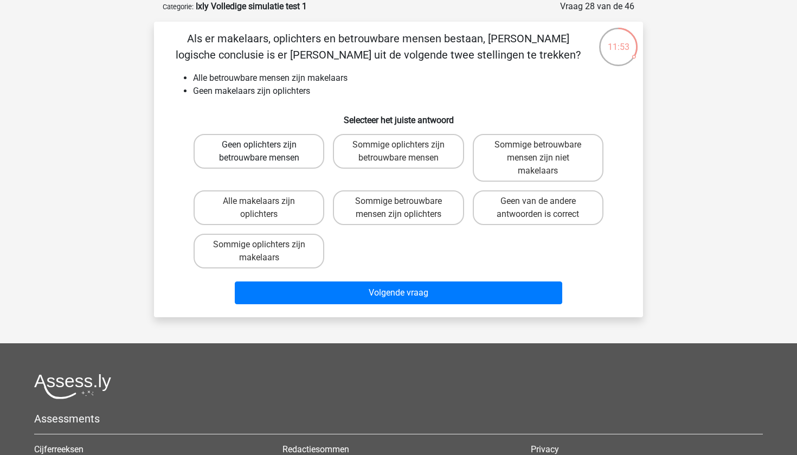
click at [298, 158] on label "Geen oplichters zijn betrouwbare mensen" at bounding box center [259, 151] width 131 height 35
click at [266, 152] on input "Geen oplichters zijn betrouwbare mensen" at bounding box center [262, 148] width 7 height 7
radio input "true"
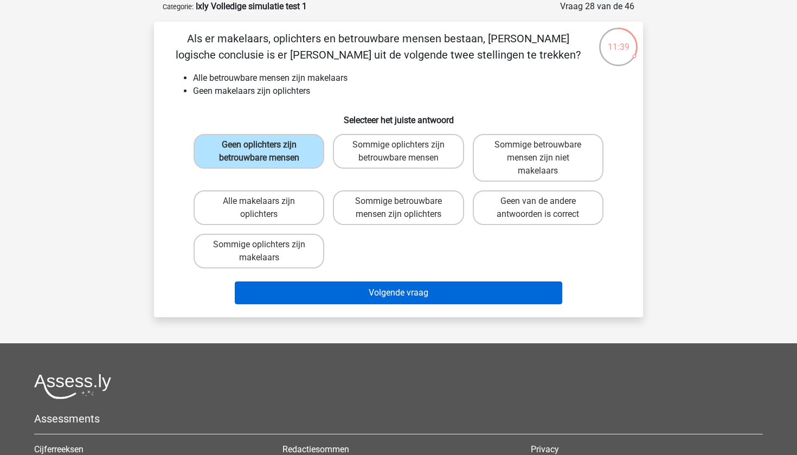
click at [349, 290] on button "Volgende vraag" at bounding box center [399, 293] width 328 height 23
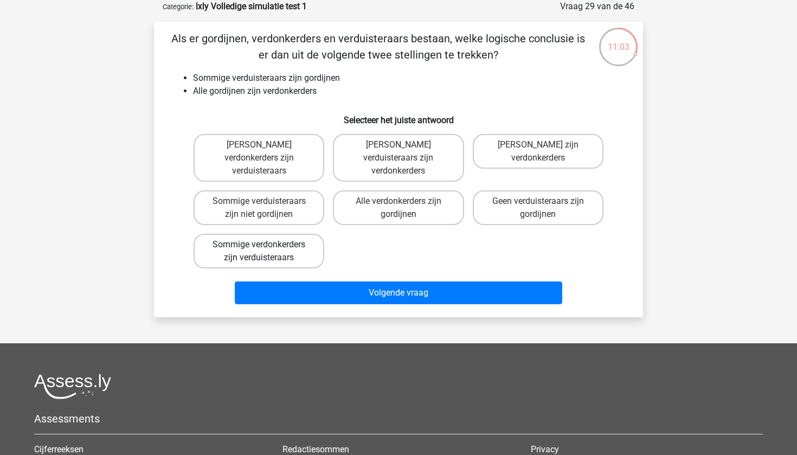
click at [289, 235] on label "Sommige verdonkerders zijn verduisteraars" at bounding box center [259, 251] width 131 height 35
click at [266, 245] on input "Sommige verdonkerders zijn verduisteraars" at bounding box center [262, 248] width 7 height 7
radio input "true"
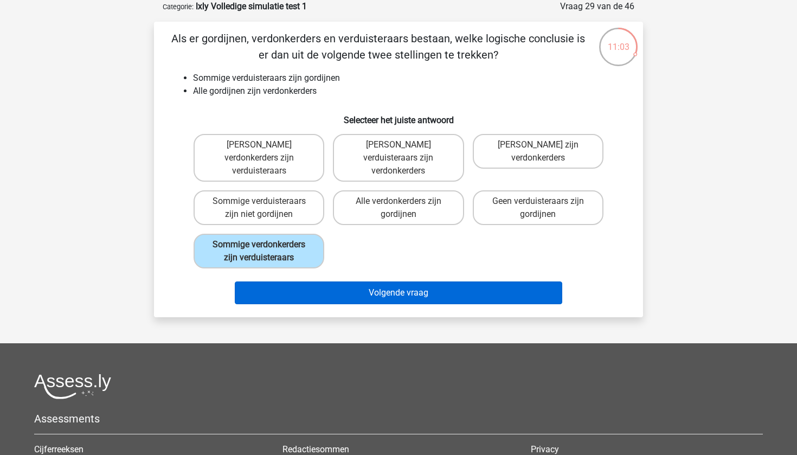
click at [292, 282] on button "Volgende vraag" at bounding box center [399, 293] width 328 height 23
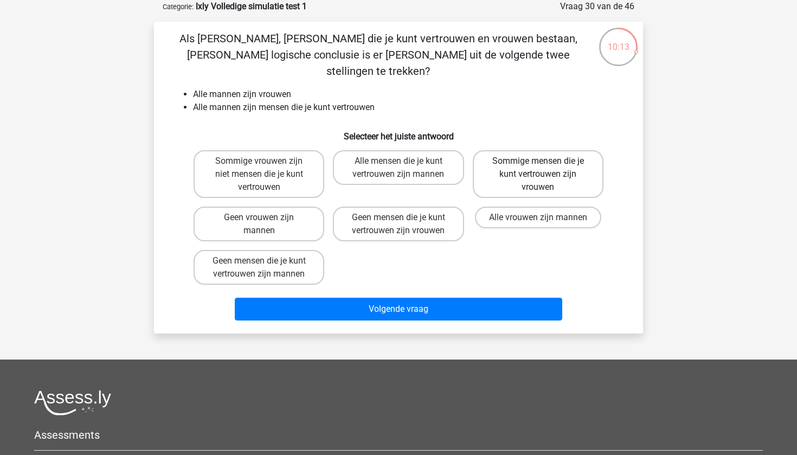
click at [507, 150] on label "Sommige mensen die je kunt vertrouwen zijn vrouwen" at bounding box center [538, 174] width 131 height 48
click at [538, 161] on input "Sommige mensen die je kunt vertrouwen zijn vrouwen" at bounding box center [541, 164] width 7 height 7
radio input "true"
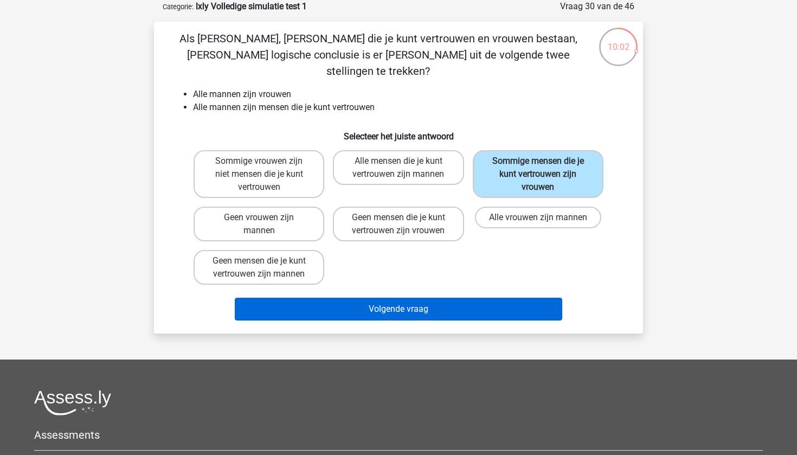
click at [307, 299] on button "Volgende vraag" at bounding box center [399, 309] width 328 height 23
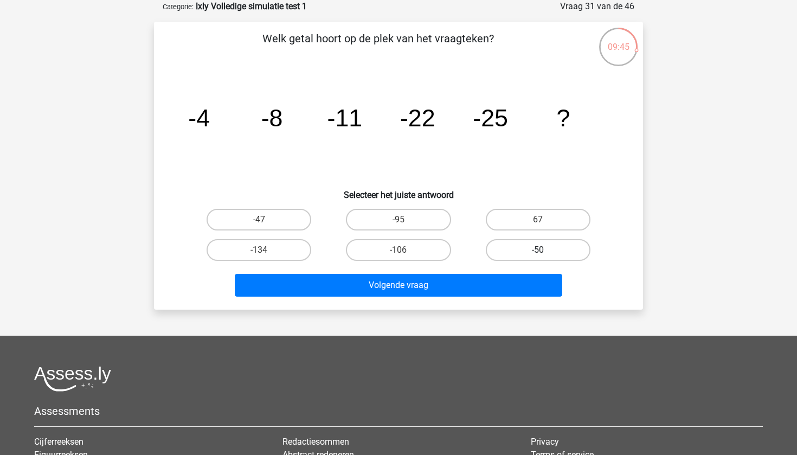
click at [529, 245] on label "-50" at bounding box center [538, 250] width 105 height 22
click at [538, 250] on input "-50" at bounding box center [541, 253] width 7 height 7
radio input "true"
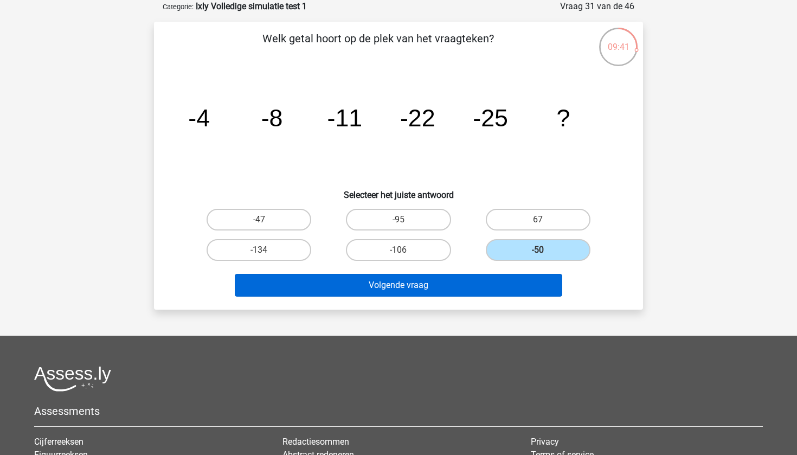
click at [393, 289] on button "Volgende vraag" at bounding box center [399, 285] width 328 height 23
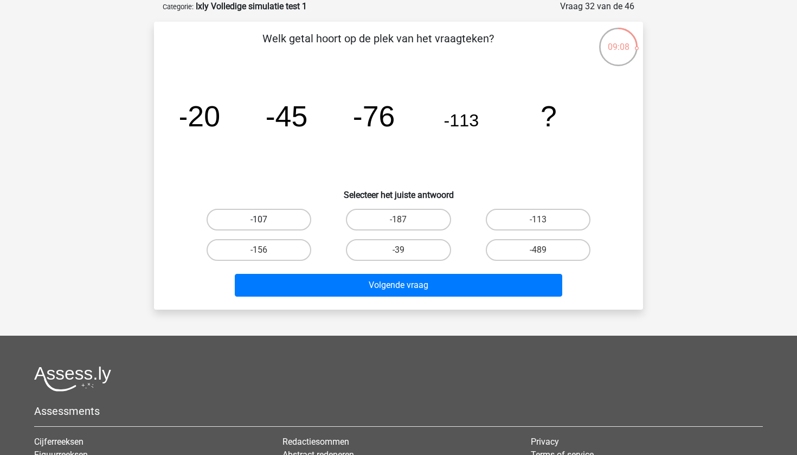
click at [299, 214] on label "-107" at bounding box center [259, 220] width 105 height 22
click at [266, 220] on input "-107" at bounding box center [262, 223] width 7 height 7
radio input "true"
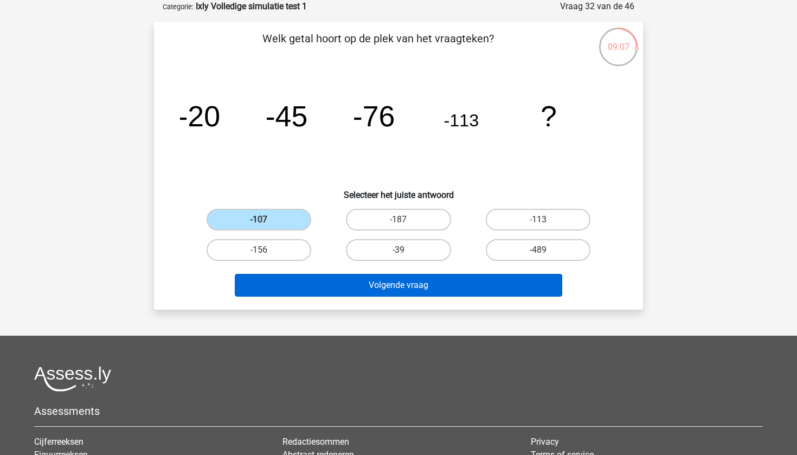
click at [325, 278] on button "Volgende vraag" at bounding box center [399, 285] width 328 height 23
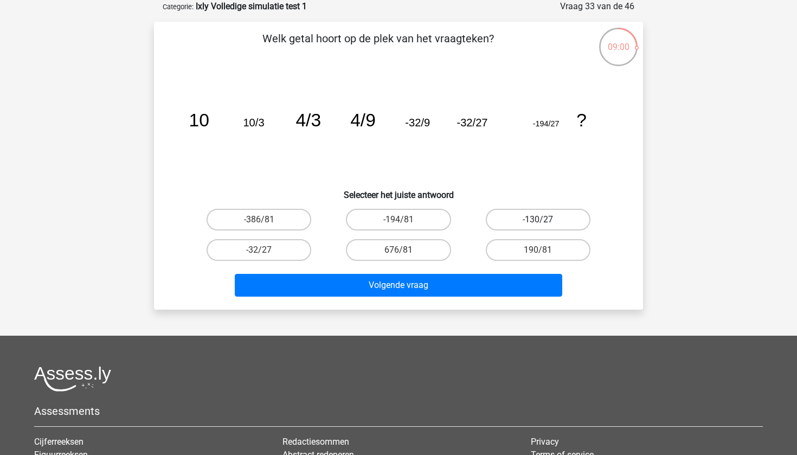
click at [508, 218] on label "-130/27" at bounding box center [538, 220] width 105 height 22
click at [538, 220] on input "-130/27" at bounding box center [541, 223] width 7 height 7
radio input "true"
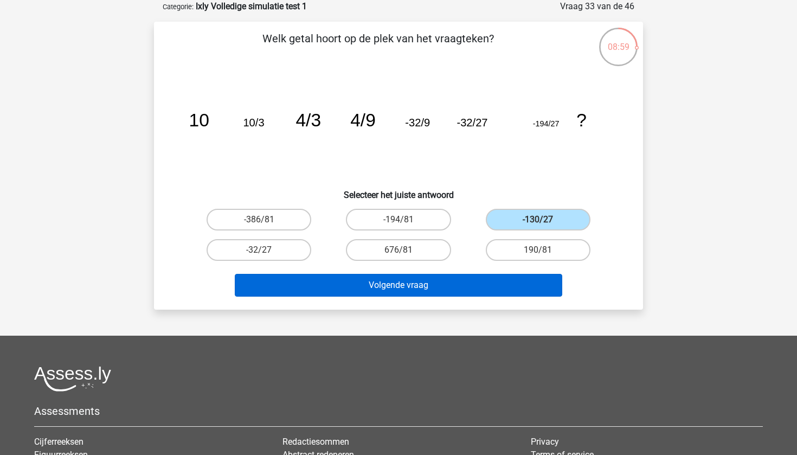
click at [490, 287] on button "Volgende vraag" at bounding box center [399, 285] width 328 height 23
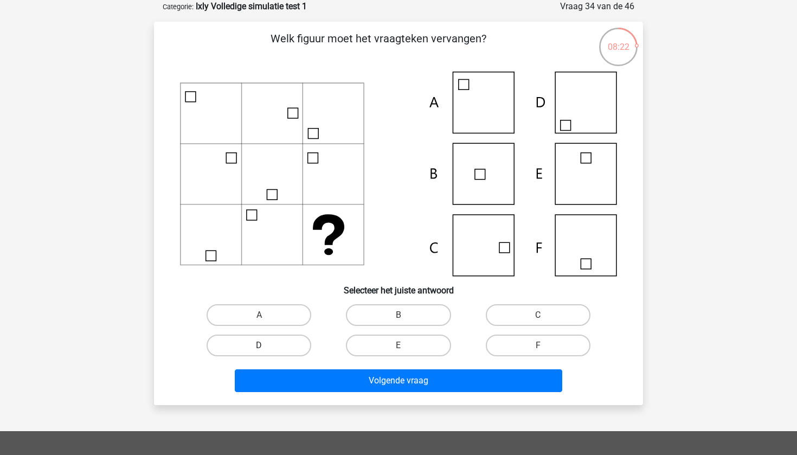
click at [264, 344] on label "D" at bounding box center [259, 346] width 105 height 22
click at [264, 346] on input "D" at bounding box center [262, 349] width 7 height 7
radio input "true"
click at [290, 368] on div "Volgende vraag" at bounding box center [398, 379] width 455 height 36
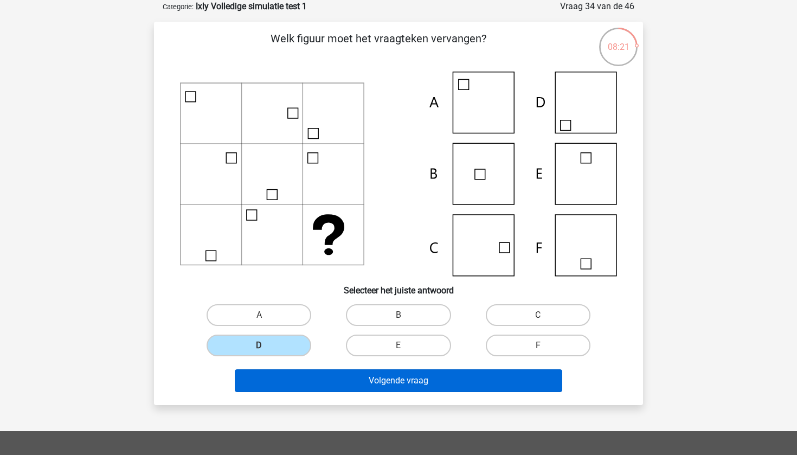
click at [293, 384] on button "Volgende vraag" at bounding box center [399, 380] width 328 height 23
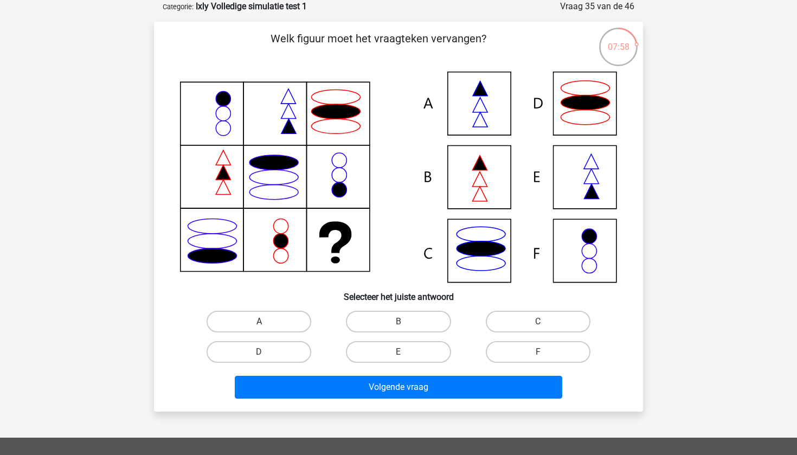
click at [274, 323] on label "A" at bounding box center [259, 322] width 105 height 22
click at [266, 323] on input "A" at bounding box center [262, 325] width 7 height 7
radio input "true"
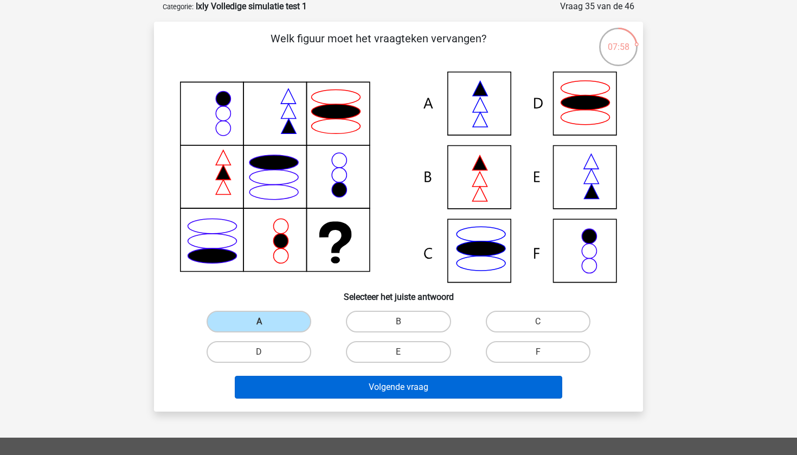
click at [299, 395] on button "Volgende vraag" at bounding box center [399, 387] width 328 height 23
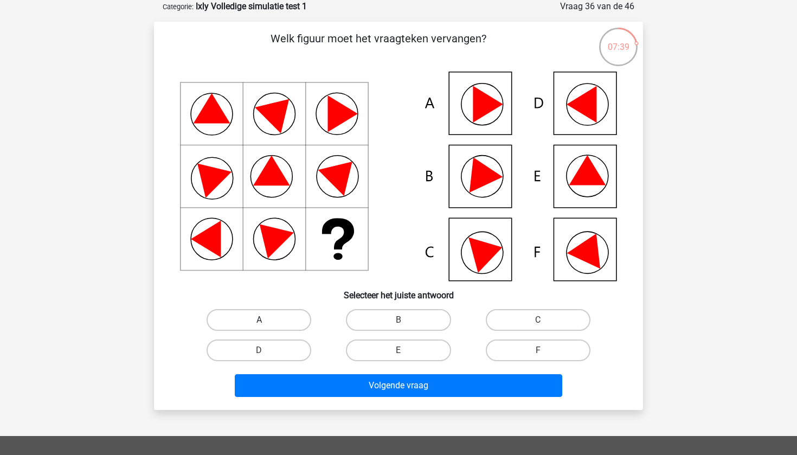
click at [265, 314] on label "A" at bounding box center [259, 320] width 105 height 22
click at [265, 320] on input "A" at bounding box center [262, 323] width 7 height 7
radio input "true"
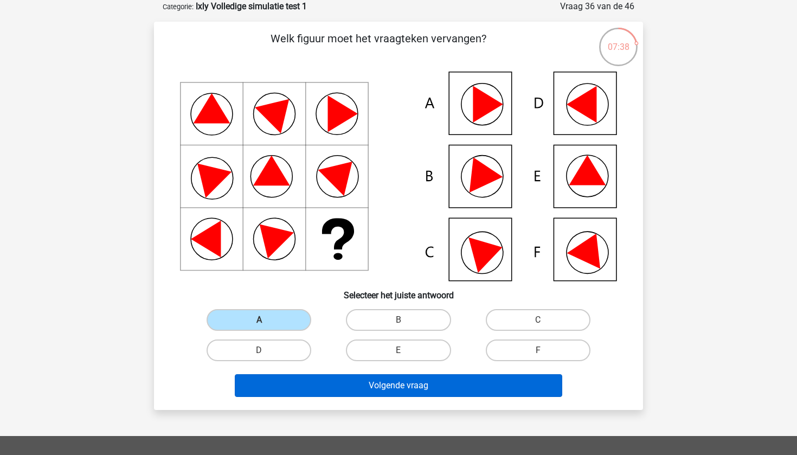
click at [304, 391] on button "Volgende vraag" at bounding box center [399, 385] width 328 height 23
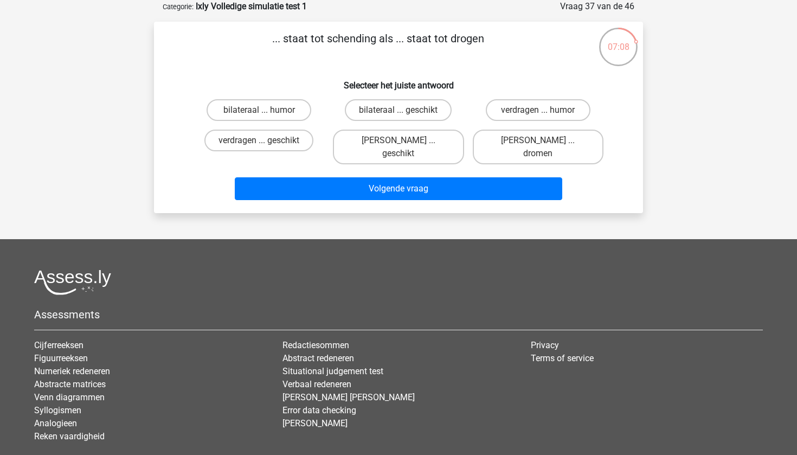
click at [539, 143] on input "scheiding ... dromen" at bounding box center [541, 143] width 7 height 7
radio input "true"
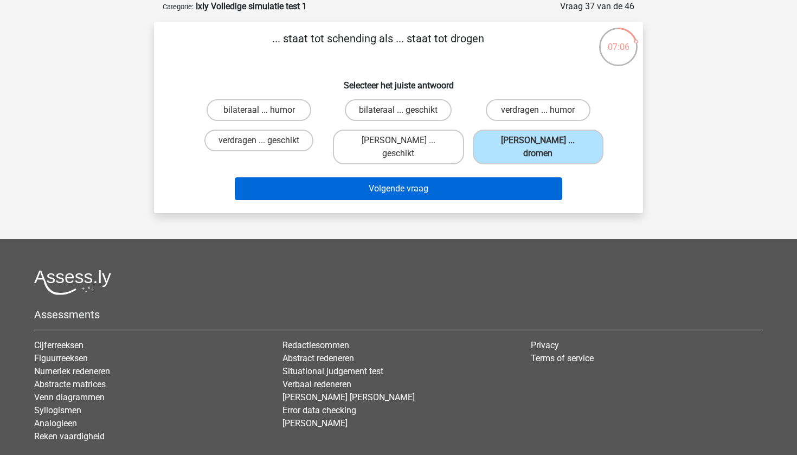
click at [517, 177] on button "Volgende vraag" at bounding box center [399, 188] width 328 height 23
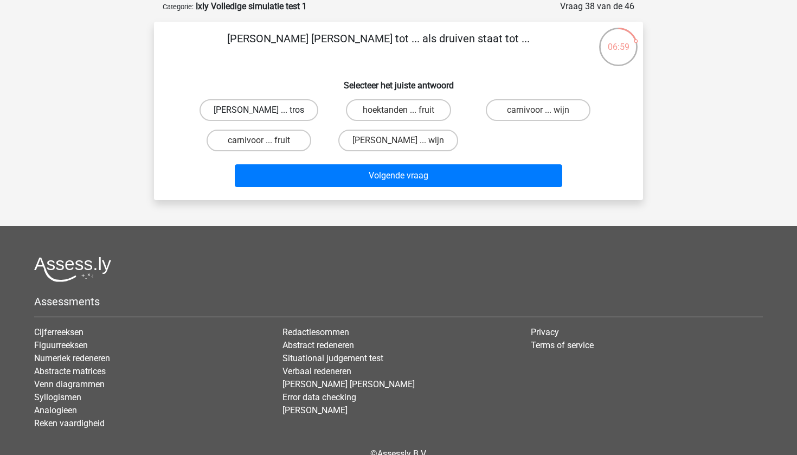
click at [289, 113] on label "roedel ... tros" at bounding box center [259, 110] width 119 height 22
click at [266, 113] on input "roedel ... tros" at bounding box center [262, 113] width 7 height 7
radio input "true"
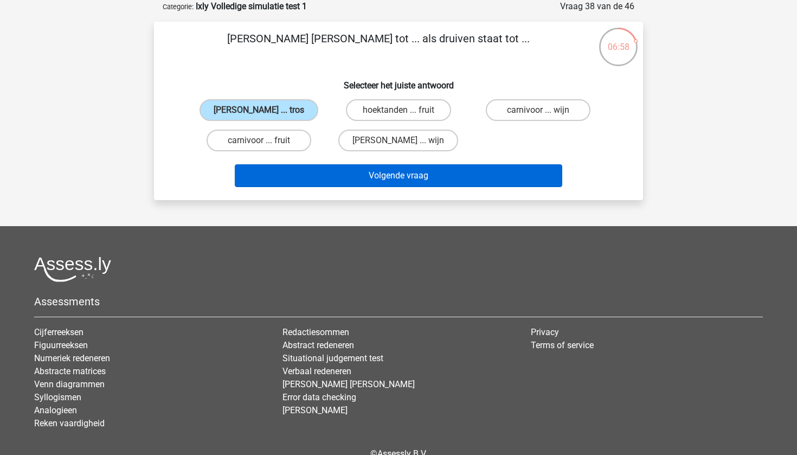
click at [297, 167] on button "Volgende vraag" at bounding box center [399, 175] width 328 height 23
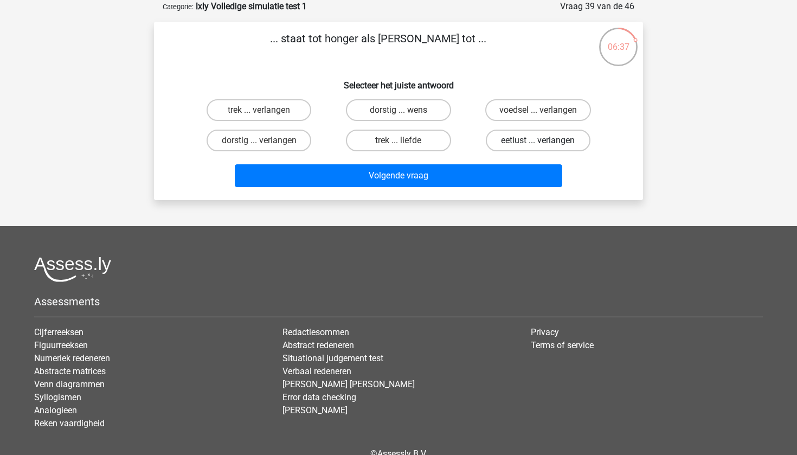
click at [551, 146] on label "eetlust ... verlangen" at bounding box center [538, 141] width 105 height 22
click at [545, 146] on input "eetlust ... verlangen" at bounding box center [541, 143] width 7 height 7
radio input "true"
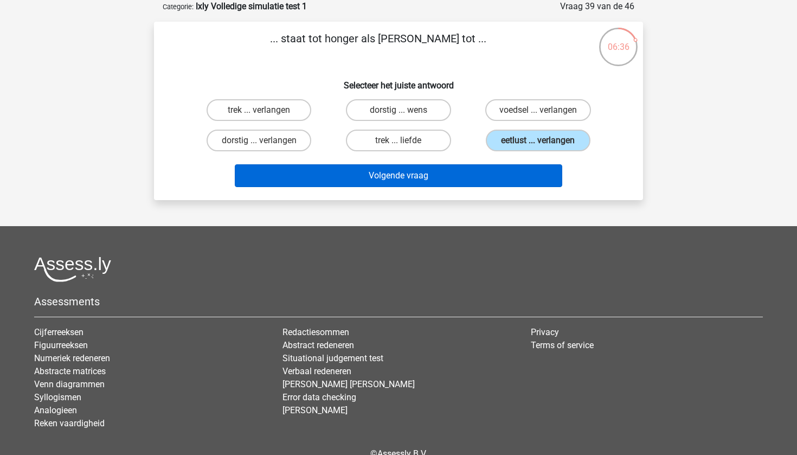
click at [521, 177] on button "Volgende vraag" at bounding box center [399, 175] width 328 height 23
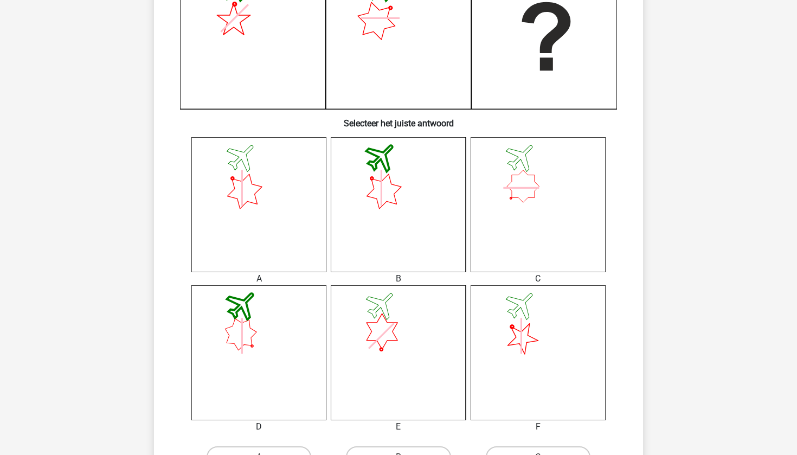
scroll to position [309, 0]
click at [263, 176] on icon at bounding box center [242, 155] width 41 height 41
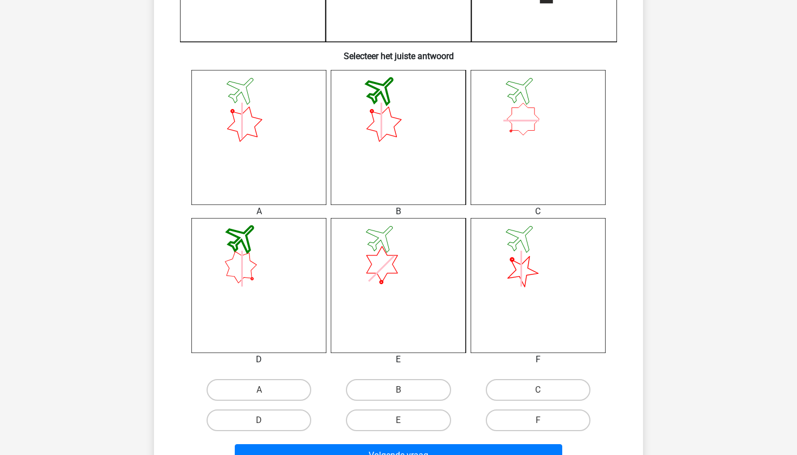
scroll to position [509, 0]
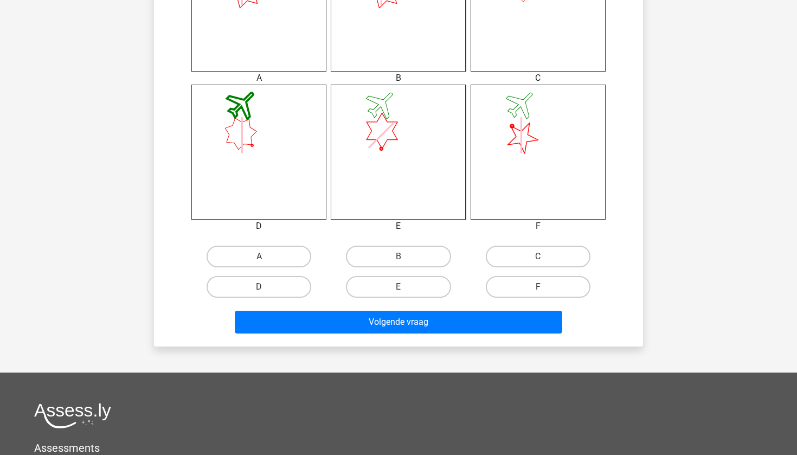
click at [519, 290] on label "F" at bounding box center [538, 287] width 105 height 22
click at [538, 290] on input "F" at bounding box center [541, 290] width 7 height 7
radio input "true"
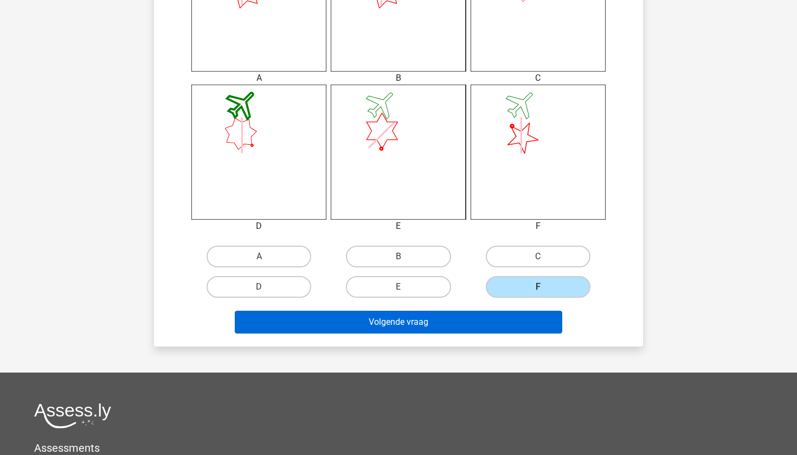
click at [499, 327] on button "Volgende vraag" at bounding box center [399, 322] width 328 height 23
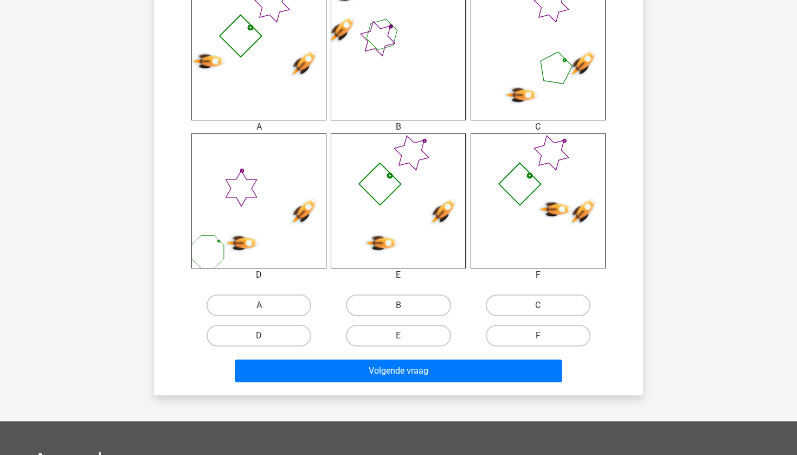
scroll to position [481, 0]
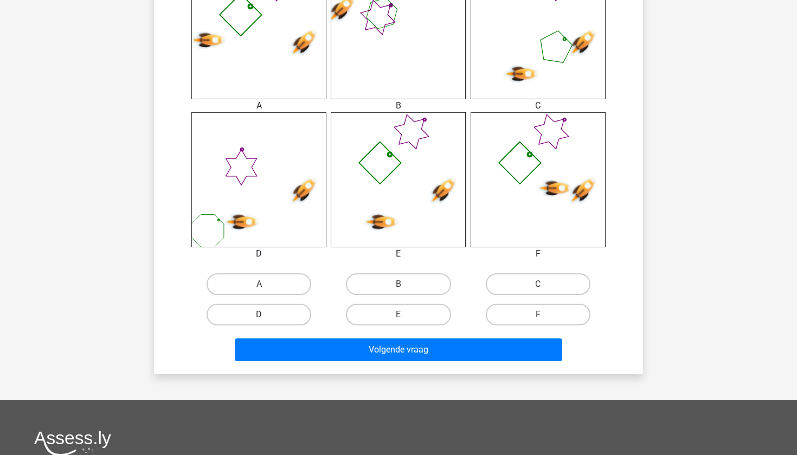
click at [296, 308] on label "D" at bounding box center [259, 315] width 105 height 22
click at [266, 315] on input "D" at bounding box center [262, 318] width 7 height 7
radio input "true"
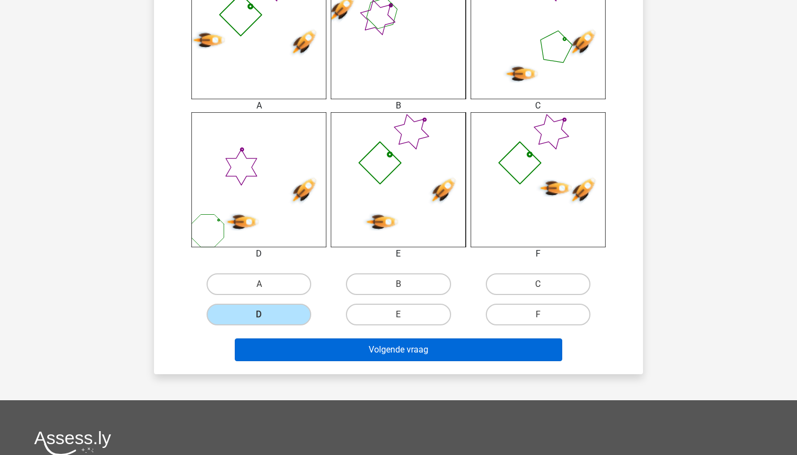
click at [298, 348] on button "Volgende vraag" at bounding box center [399, 349] width 328 height 23
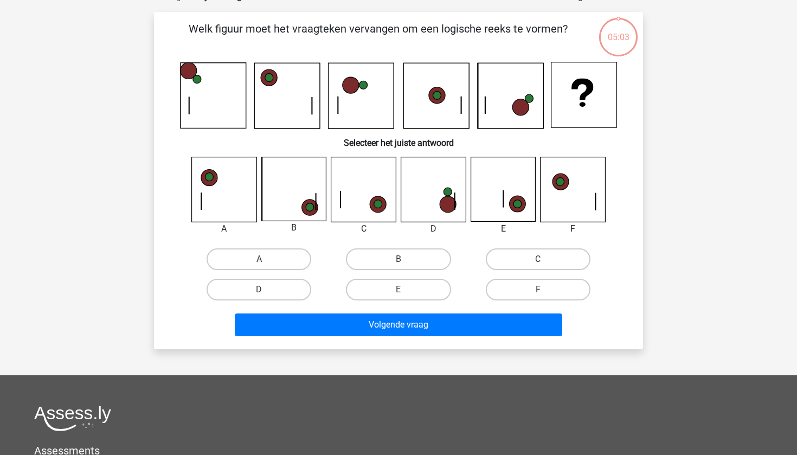
scroll to position [54, 0]
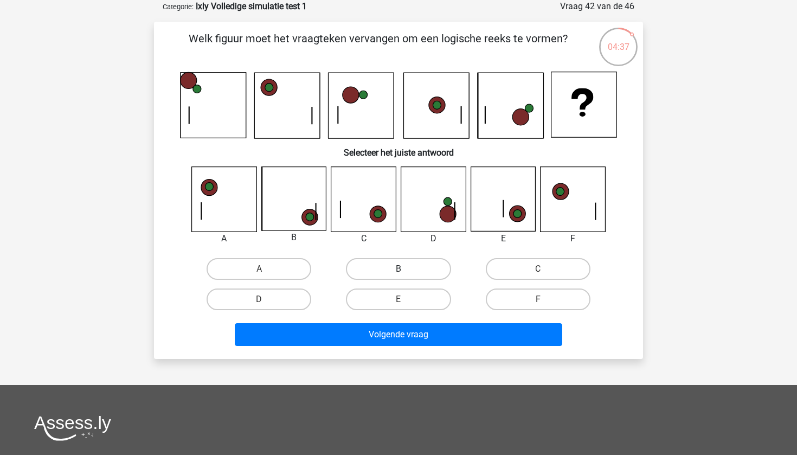
click at [423, 264] on label "B" at bounding box center [398, 269] width 105 height 22
click at [406, 269] on input "B" at bounding box center [402, 272] width 7 height 7
radio input "true"
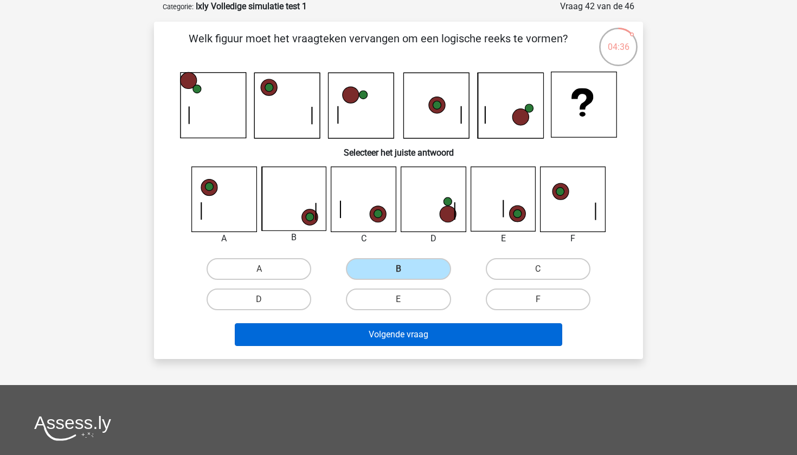
click at [422, 338] on button "Volgende vraag" at bounding box center [399, 334] width 328 height 23
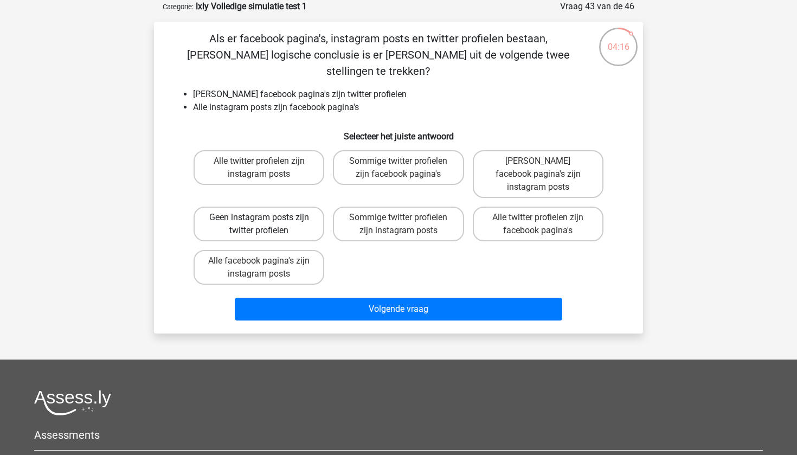
click at [220, 207] on label "Geen instagram posts zijn twitter profielen" at bounding box center [259, 224] width 131 height 35
click at [259, 218] on input "Geen instagram posts zijn twitter profielen" at bounding box center [262, 221] width 7 height 7
radio input "true"
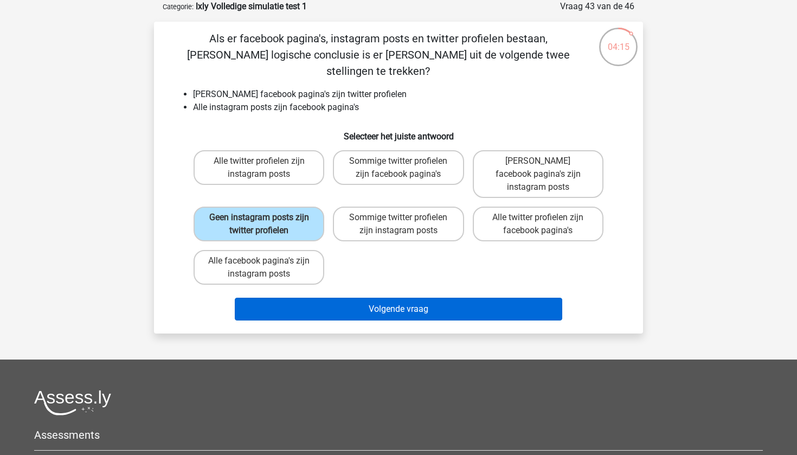
click at [261, 298] on button "Volgende vraag" at bounding box center [399, 309] width 328 height 23
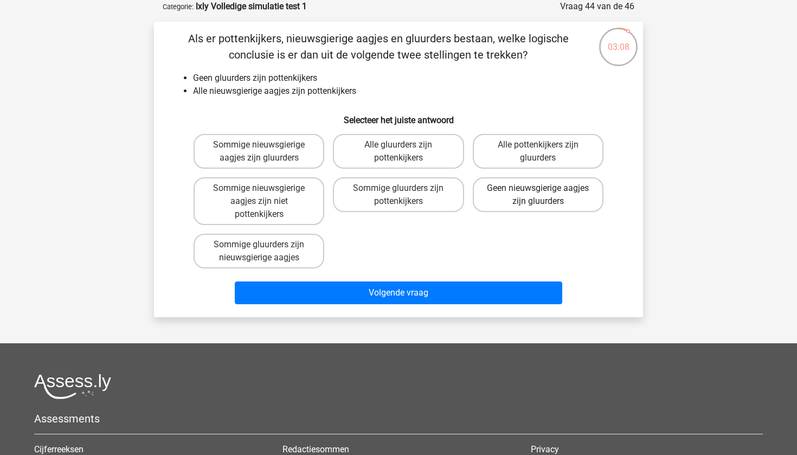
click at [525, 181] on label "Geen nieuwsgierige aagjes zijn gluurders" at bounding box center [538, 194] width 131 height 35
click at [538, 188] on input "Geen nieuwsgierige aagjes zijn gluurders" at bounding box center [541, 191] width 7 height 7
radio input "true"
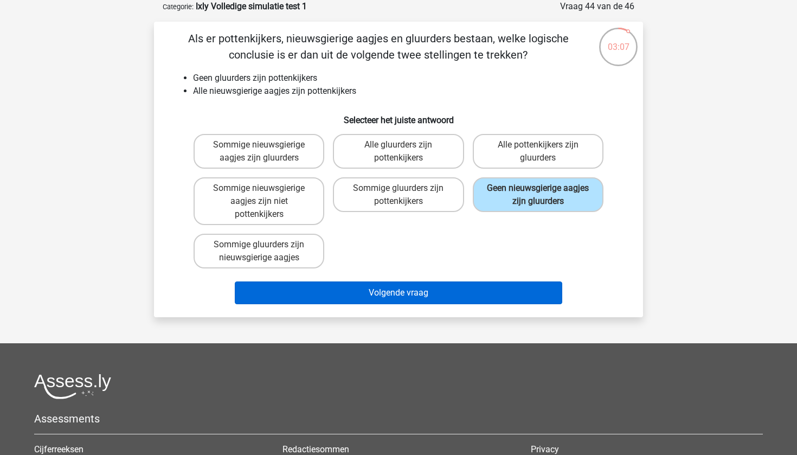
click at [450, 292] on button "Volgende vraag" at bounding box center [399, 293] width 328 height 23
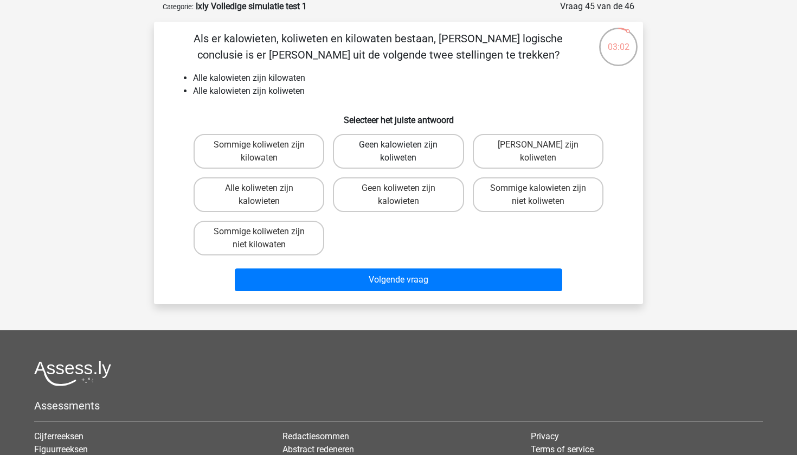
click at [416, 161] on label "Geen kalowieten zijn koliweten" at bounding box center [398, 151] width 131 height 35
click at [406, 152] on input "Geen kalowieten zijn koliweten" at bounding box center [402, 148] width 7 height 7
radio input "true"
click at [417, 249] on div "Sommige koliweten zijn kilowaten Geen kalowieten zijn koliweten Geen kilowaten …" at bounding box center [398, 195] width 419 height 130
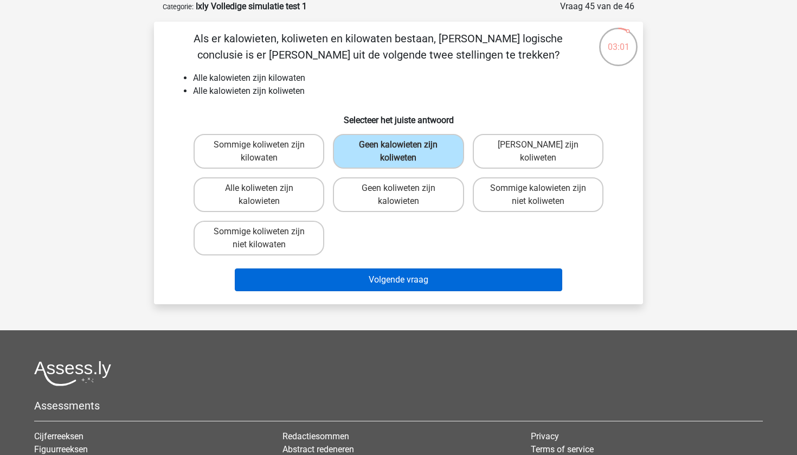
click at [417, 283] on button "Volgende vraag" at bounding box center [399, 280] width 328 height 23
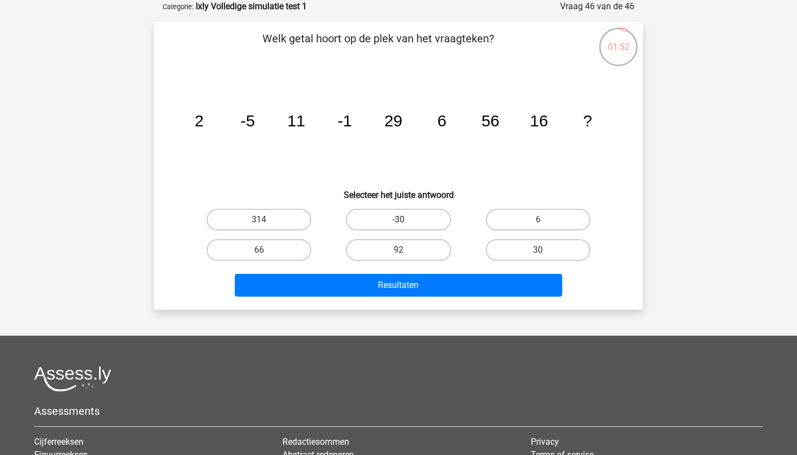
click at [376, 220] on label "-30" at bounding box center [398, 220] width 105 height 22
click at [399, 220] on input "-30" at bounding box center [402, 223] width 7 height 7
radio input "true"
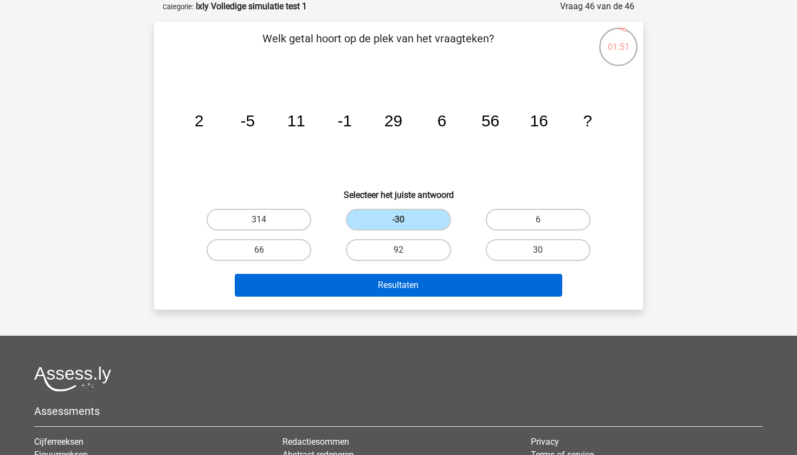
click at [407, 291] on button "Resultaten" at bounding box center [399, 285] width 328 height 23
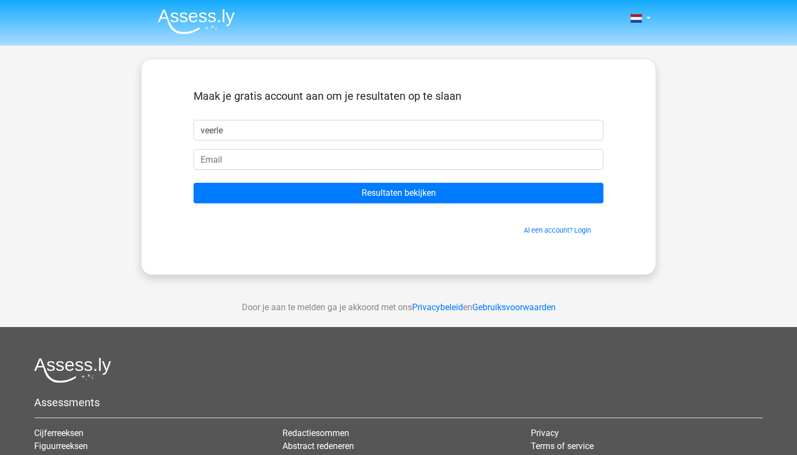
type input "veerle"
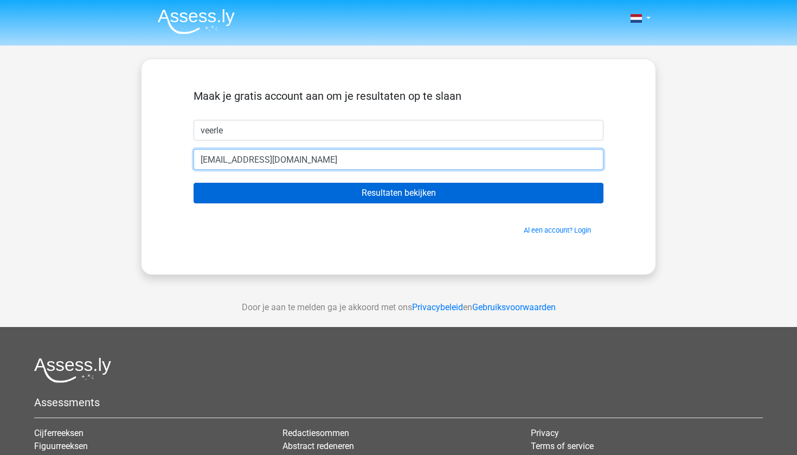
type input "[EMAIL_ADDRESS][DOMAIN_NAME]"
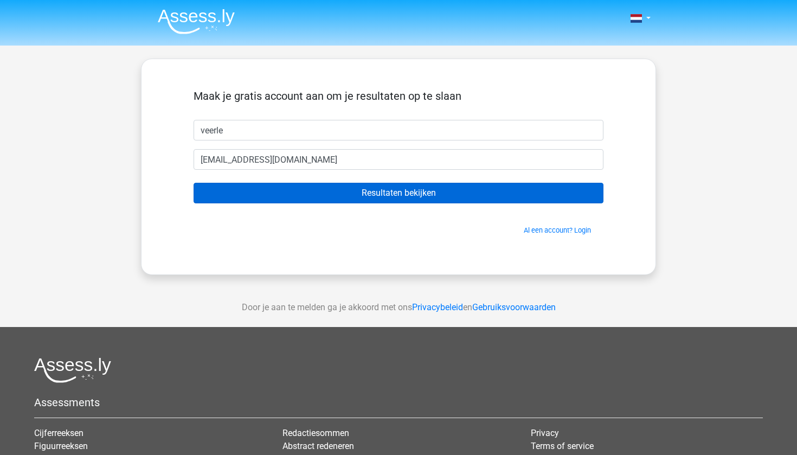
click at [392, 198] on input "Resultaten bekijken" at bounding box center [399, 193] width 410 height 21
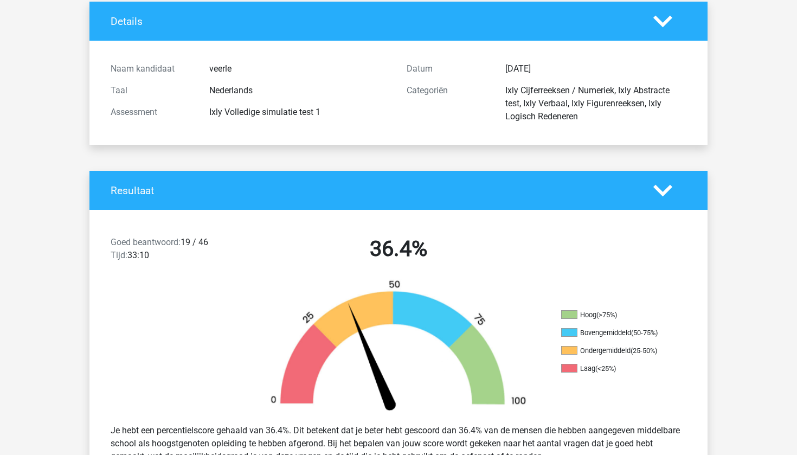
scroll to position [75, 0]
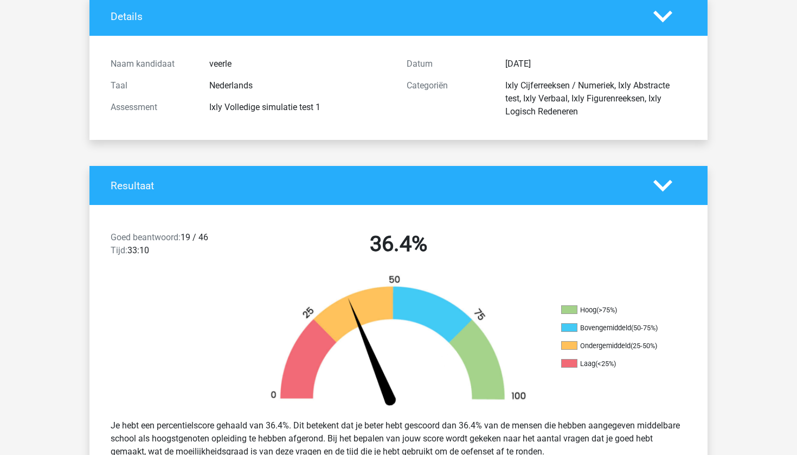
drag, startPoint x: 413, startPoint y: 3, endPoint x: 339, endPoint y: -63, distance: 99.9
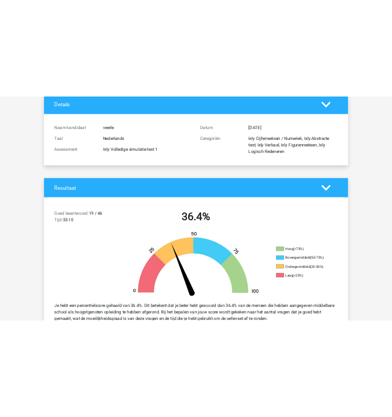
scroll to position [1, 0]
